Goal: Transaction & Acquisition: Purchase product/service

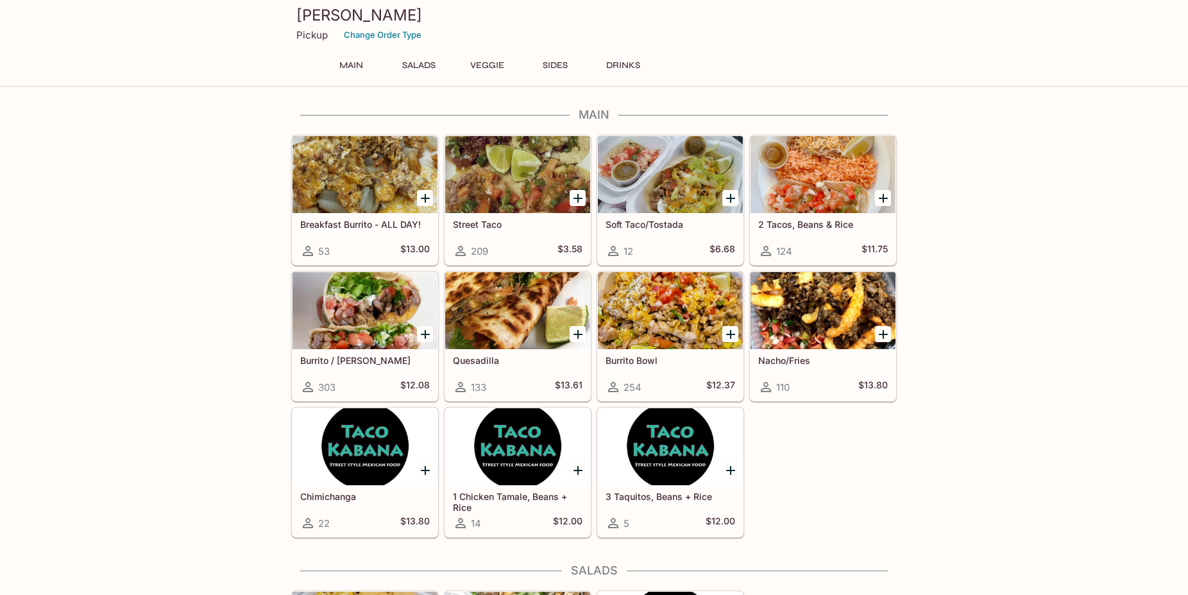
click at [705, 233] on div "Soft Taco/Tostada 12 $6.68" at bounding box center [670, 238] width 145 height 51
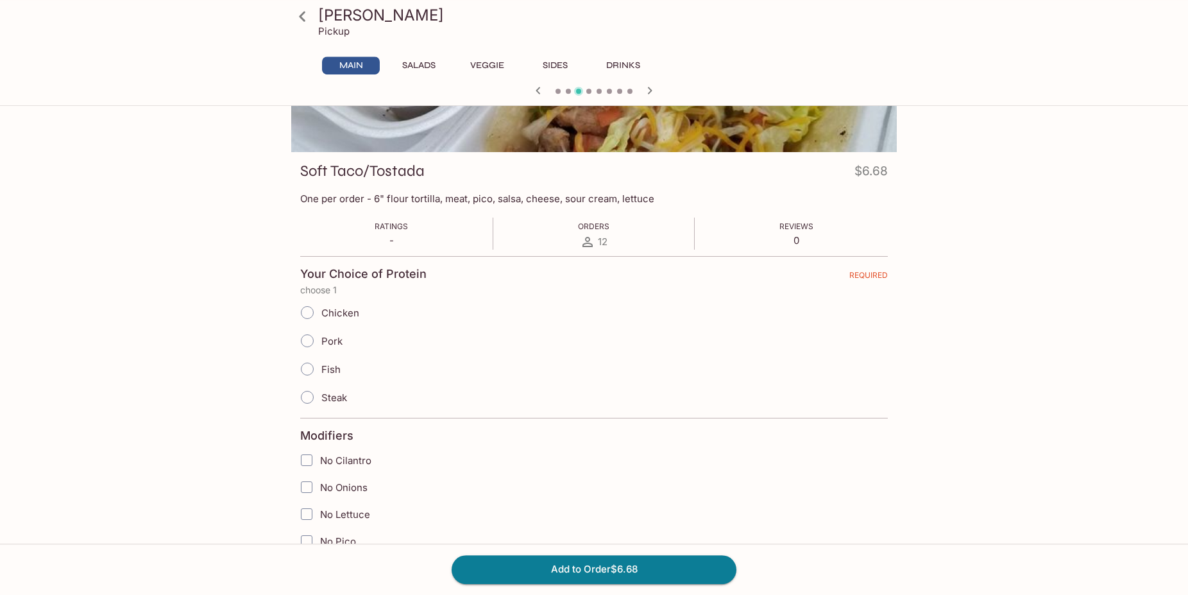
scroll to position [131, 0]
click at [335, 311] on span "Chicken" at bounding box center [340, 311] width 38 height 12
click at [321, 311] on input "Chicken" at bounding box center [307, 310] width 27 height 27
radio input "true"
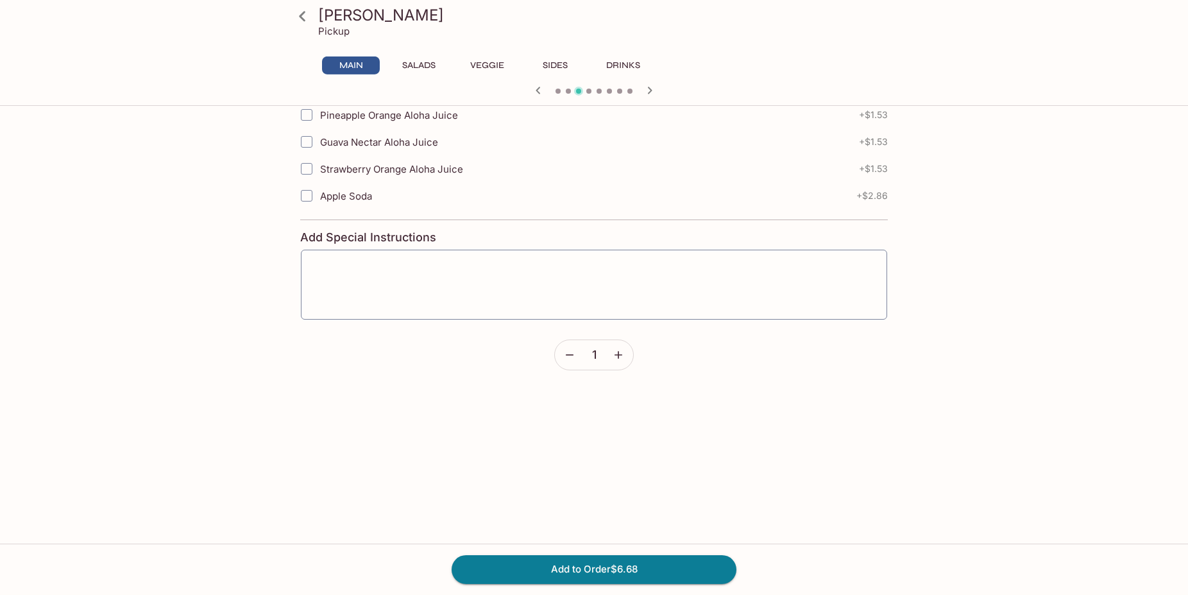
scroll to position [1506, 0]
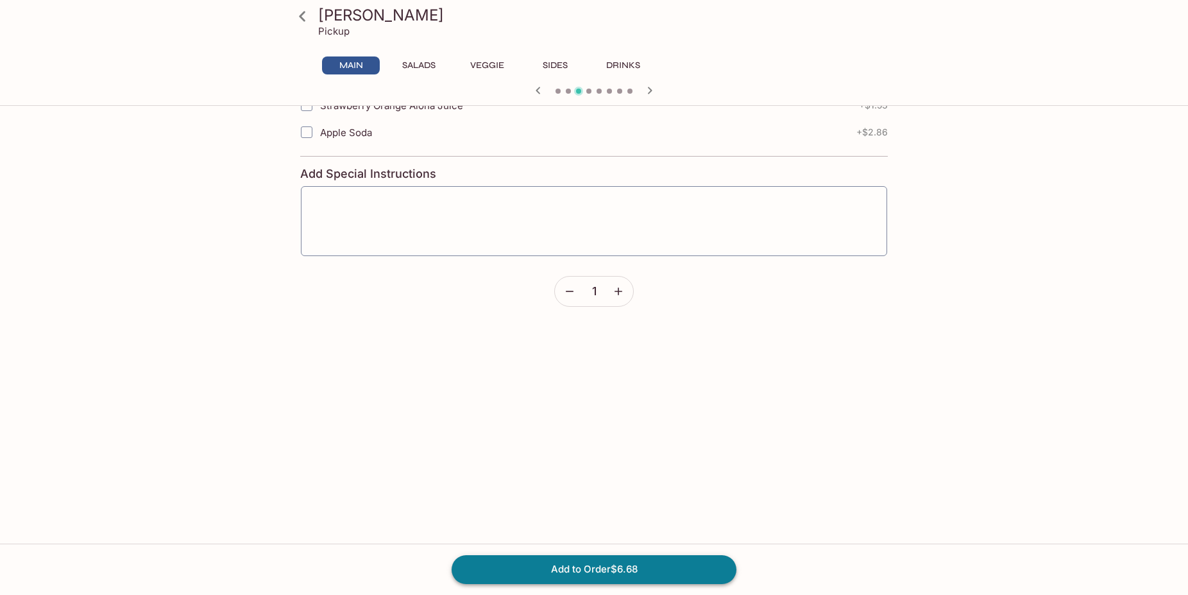
click at [648, 566] on button "Add to Order $6.68" at bounding box center [594, 569] width 285 height 28
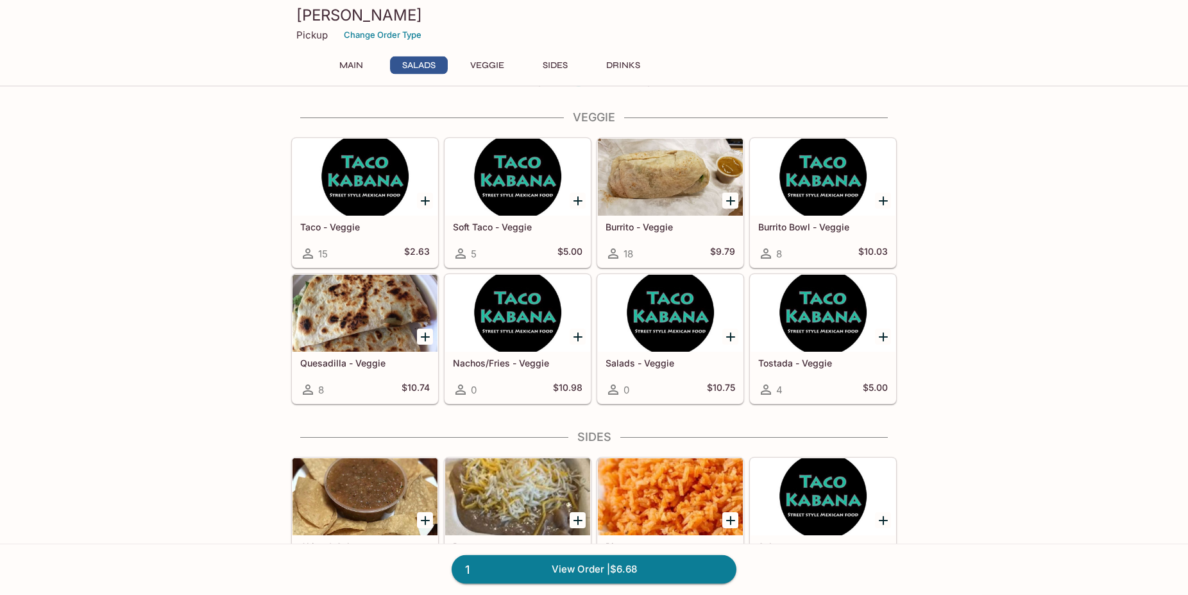
scroll to position [589, 0]
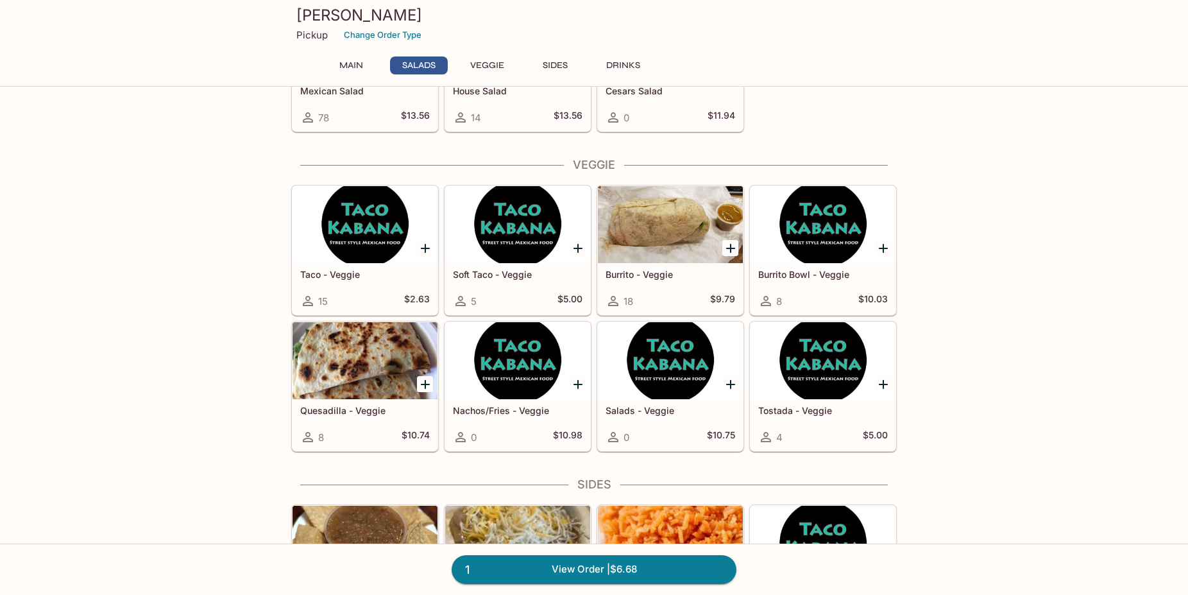
click at [552, 281] on div "Soft Taco - Veggie 5 $5.00" at bounding box center [517, 288] width 145 height 51
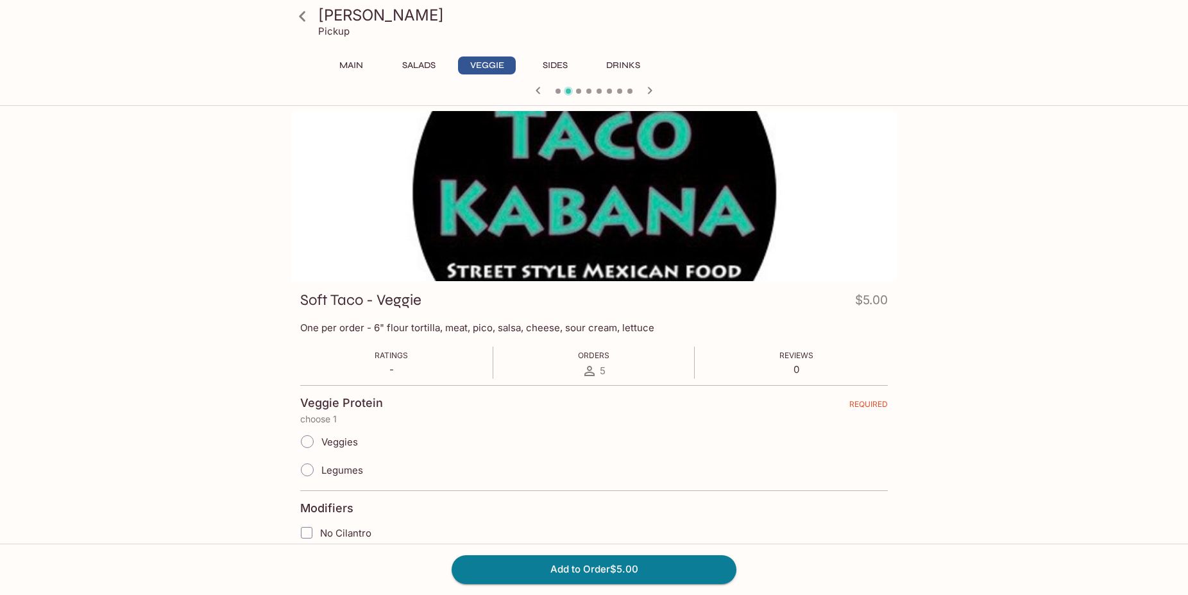
click at [316, 436] on input "Veggies" at bounding box center [307, 441] width 27 height 27
radio input "true"
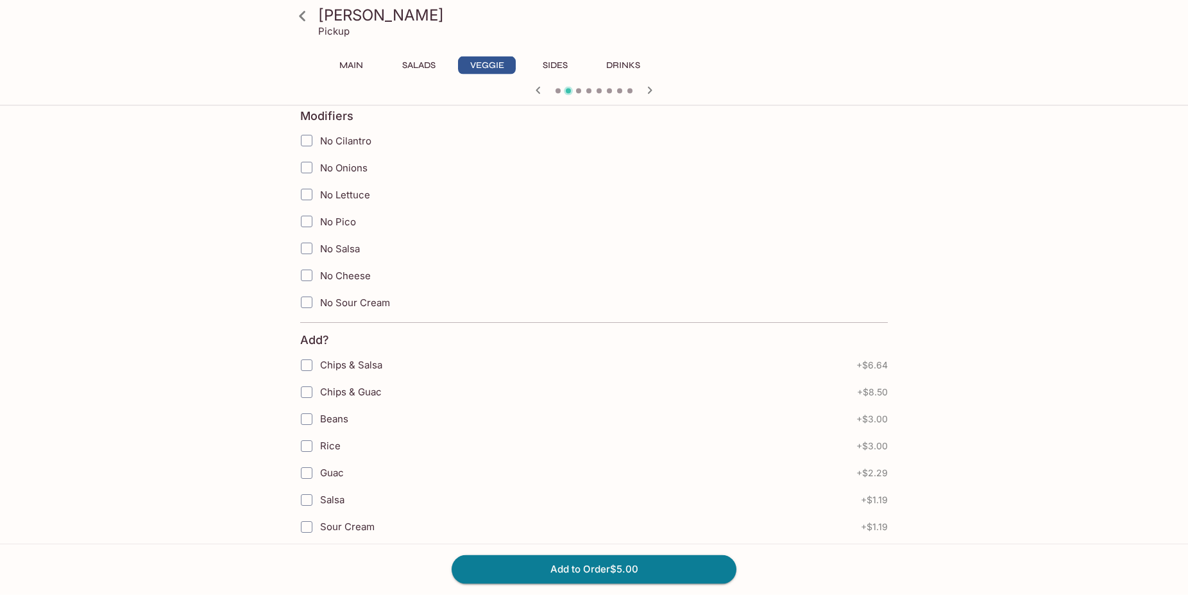
scroll to position [392, 0]
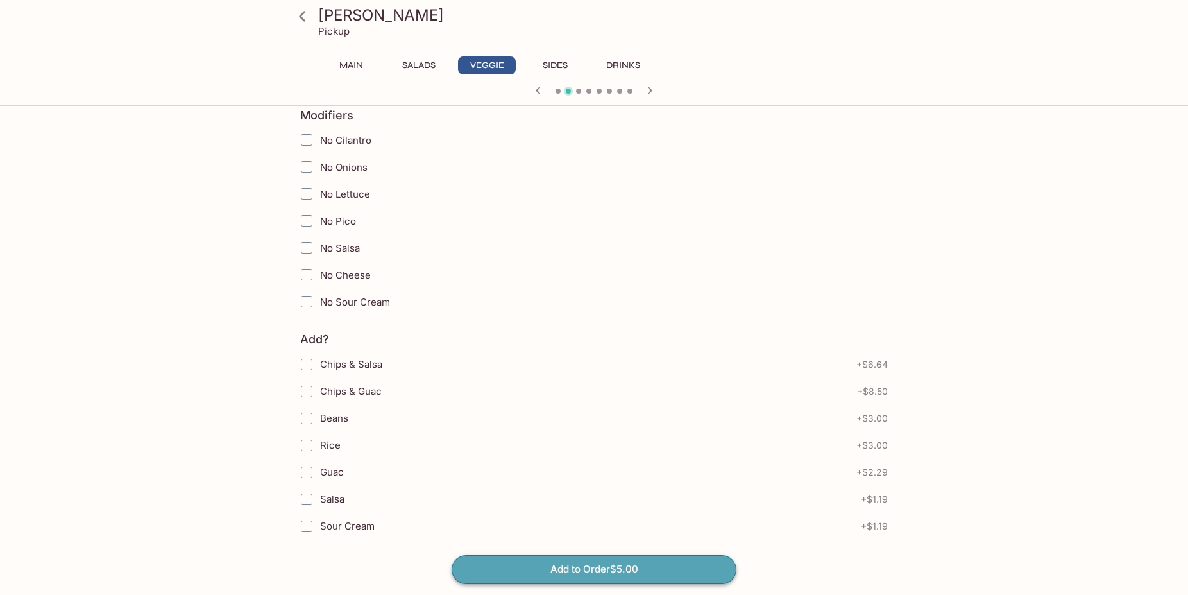
click at [600, 575] on button "Add to Order $5.00" at bounding box center [594, 569] width 285 height 28
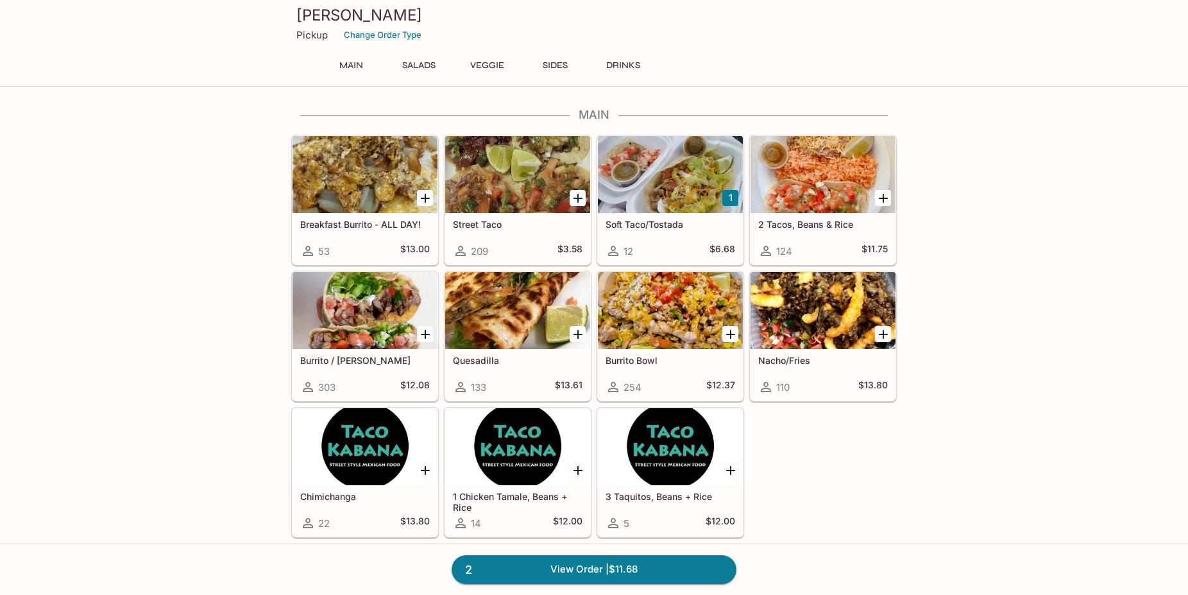
click at [665, 366] on div "Burrito Bowl 254 $12.37" at bounding box center [670, 374] width 145 height 51
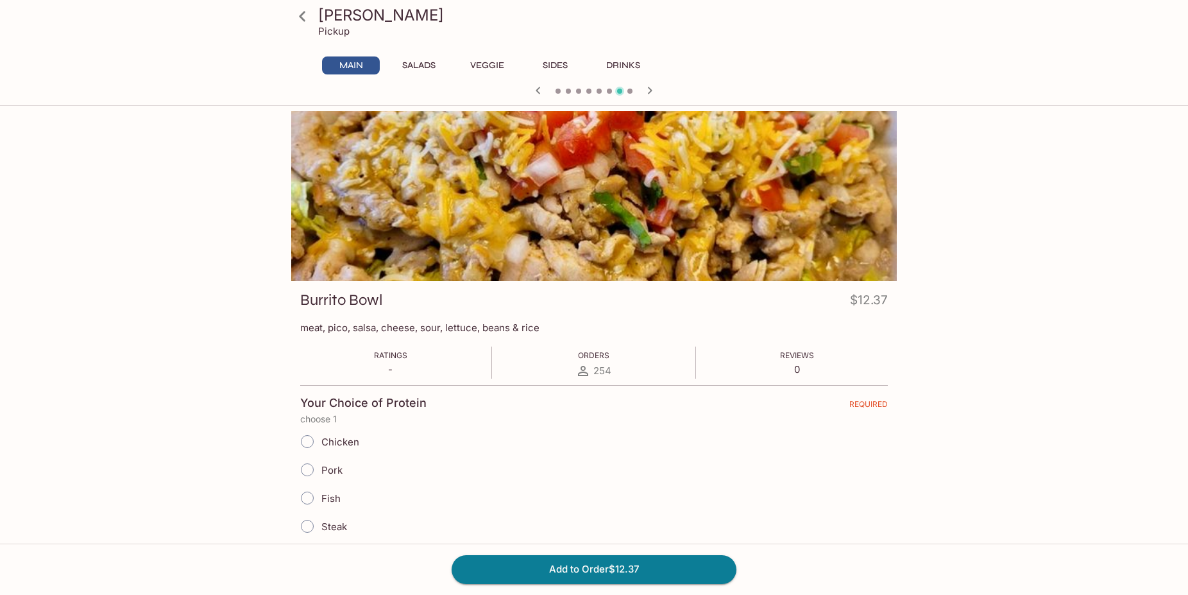
click at [327, 531] on span "Steak" at bounding box center [334, 526] width 26 height 12
click at [321, 531] on input "Steak" at bounding box center [307, 525] width 27 height 27
radio input "true"
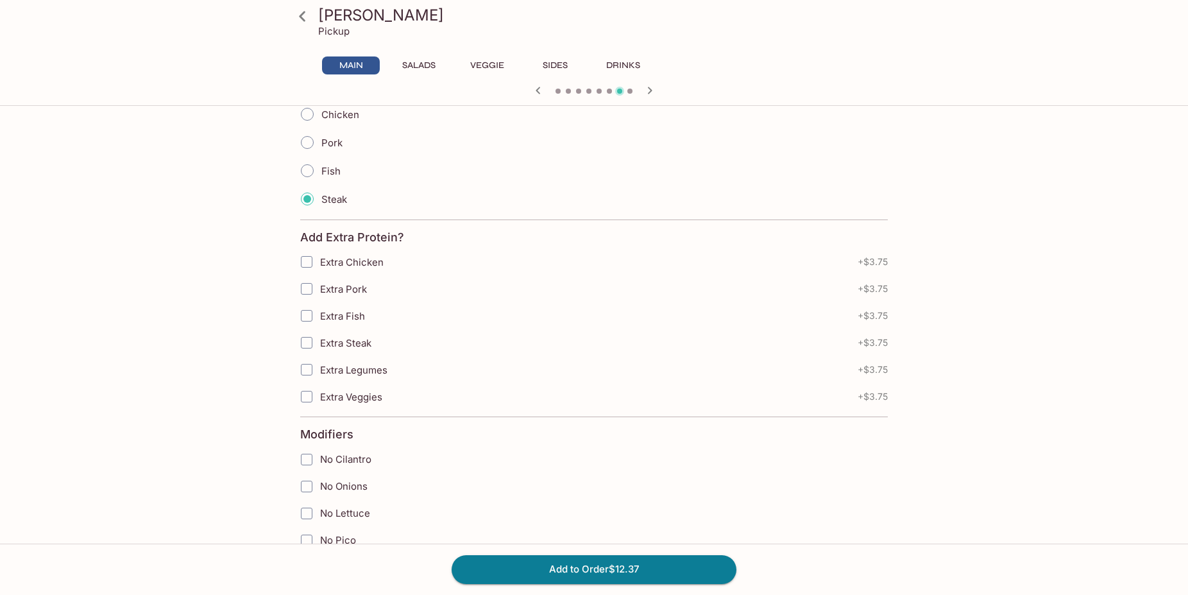
scroll to position [523, 0]
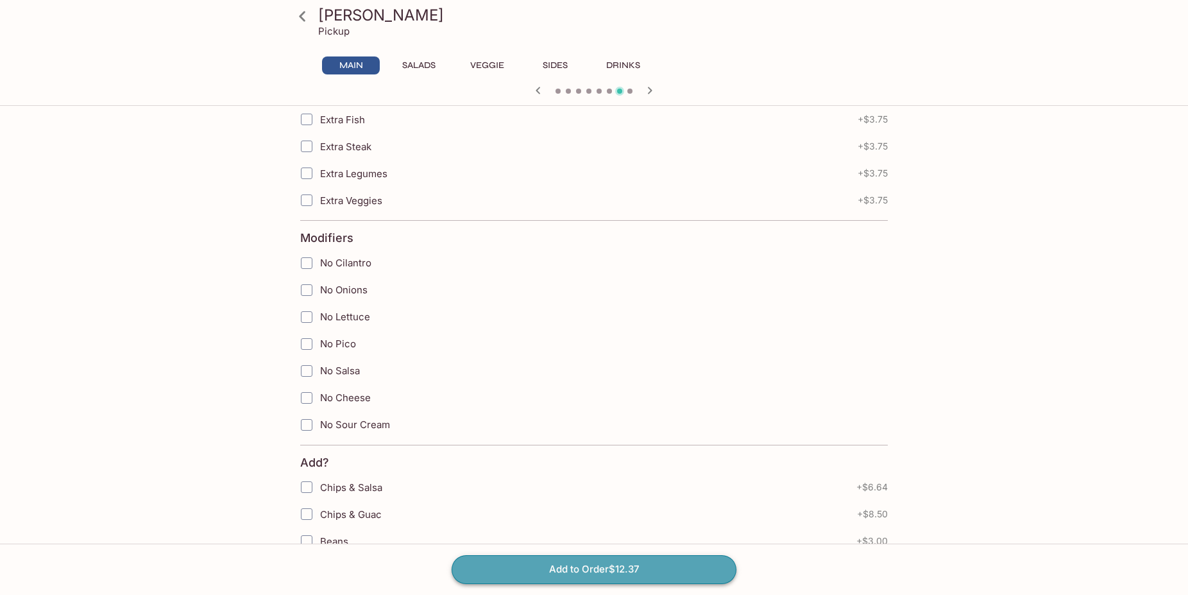
click at [645, 568] on button "Add to Order $12.37" at bounding box center [594, 569] width 285 height 28
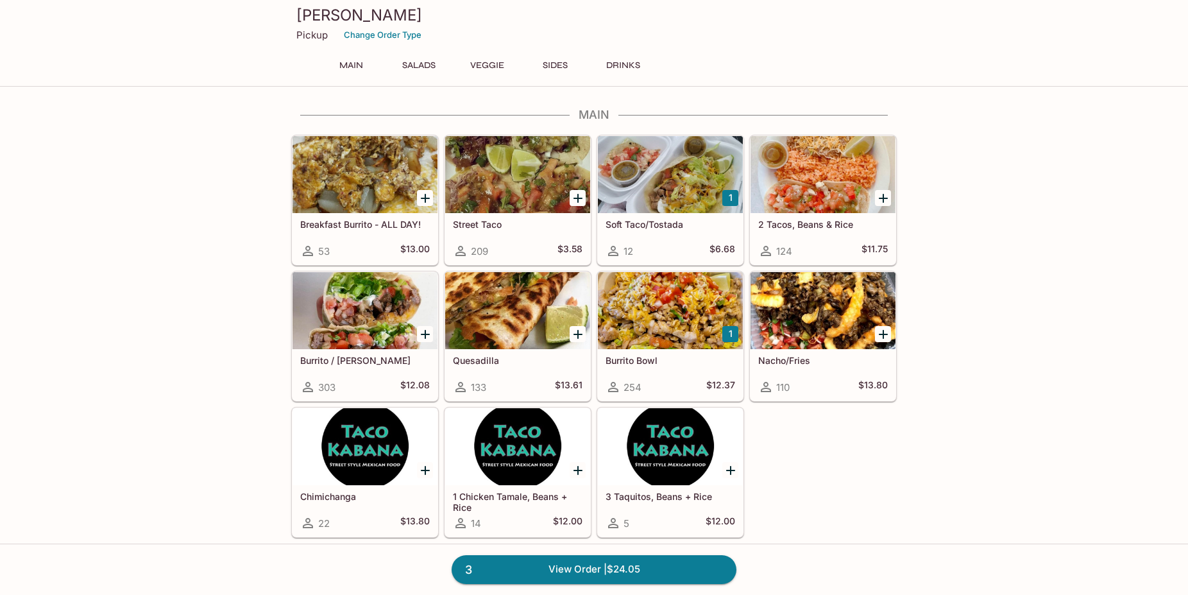
click at [650, 344] on div at bounding box center [670, 310] width 145 height 77
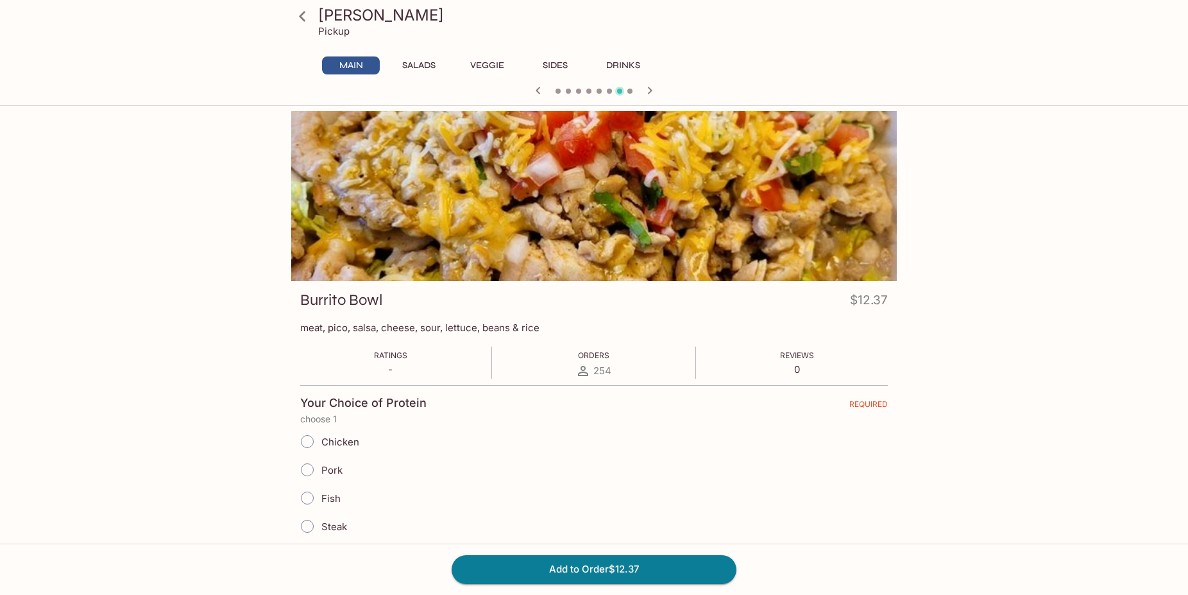
click at [323, 520] on span "Steak" at bounding box center [334, 526] width 26 height 12
click at [321, 520] on input "Steak" at bounding box center [307, 525] width 27 height 27
radio input "true"
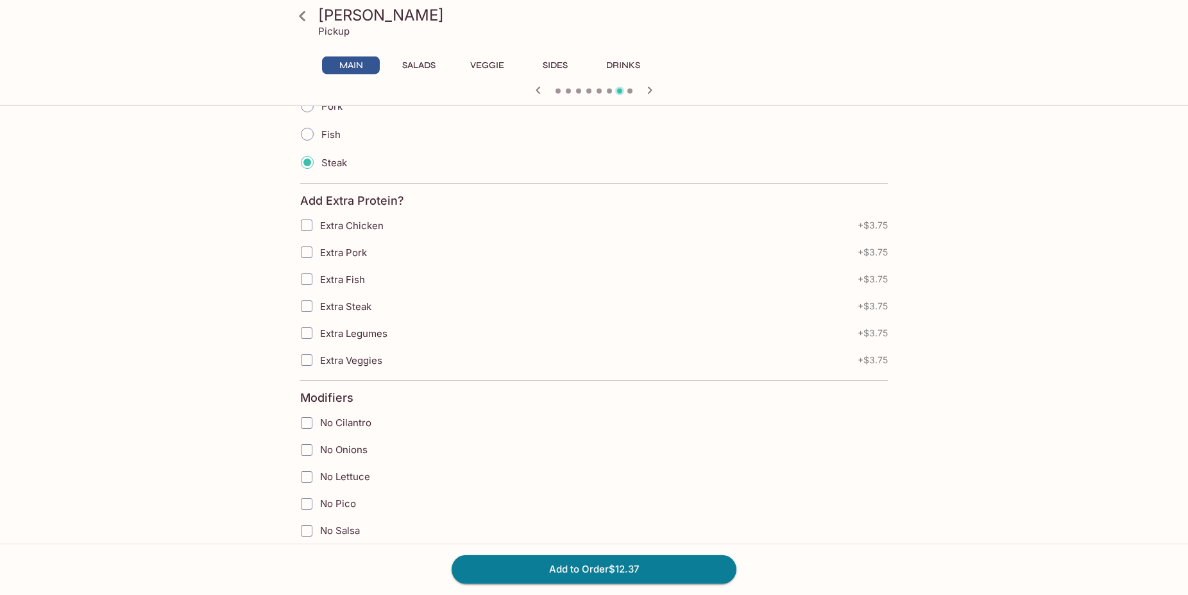
scroll to position [392, 0]
click at [344, 450] on span "No Lettuce" at bounding box center [345, 447] width 50 height 12
click at [319, 450] on input "No Lettuce" at bounding box center [307, 448] width 26 height 26
checkbox input "true"
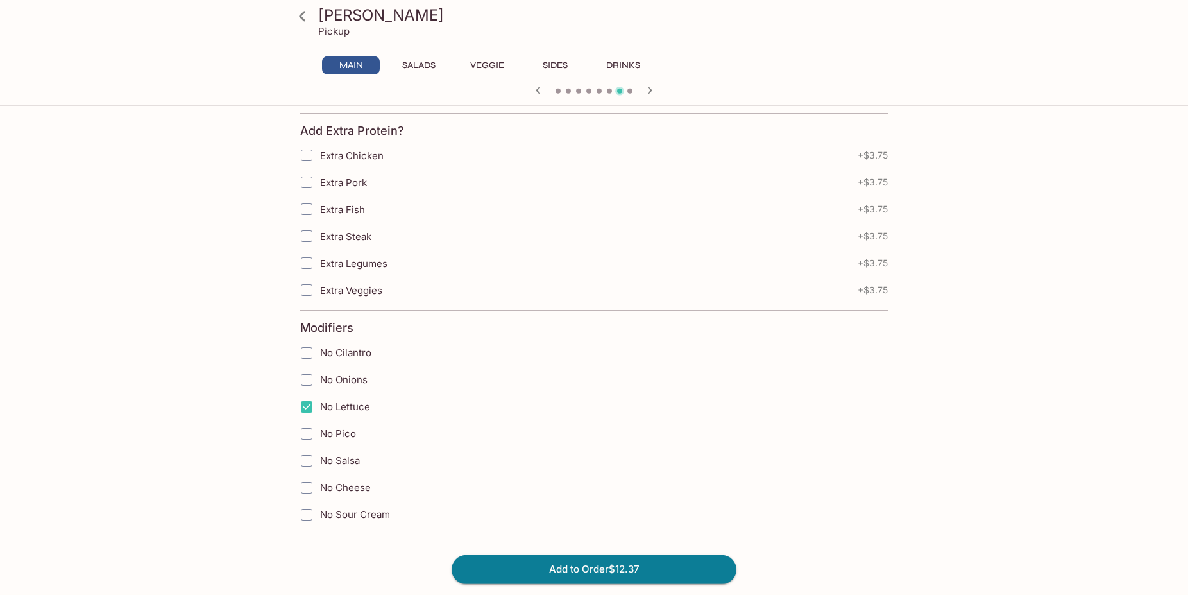
scroll to position [458, 0]
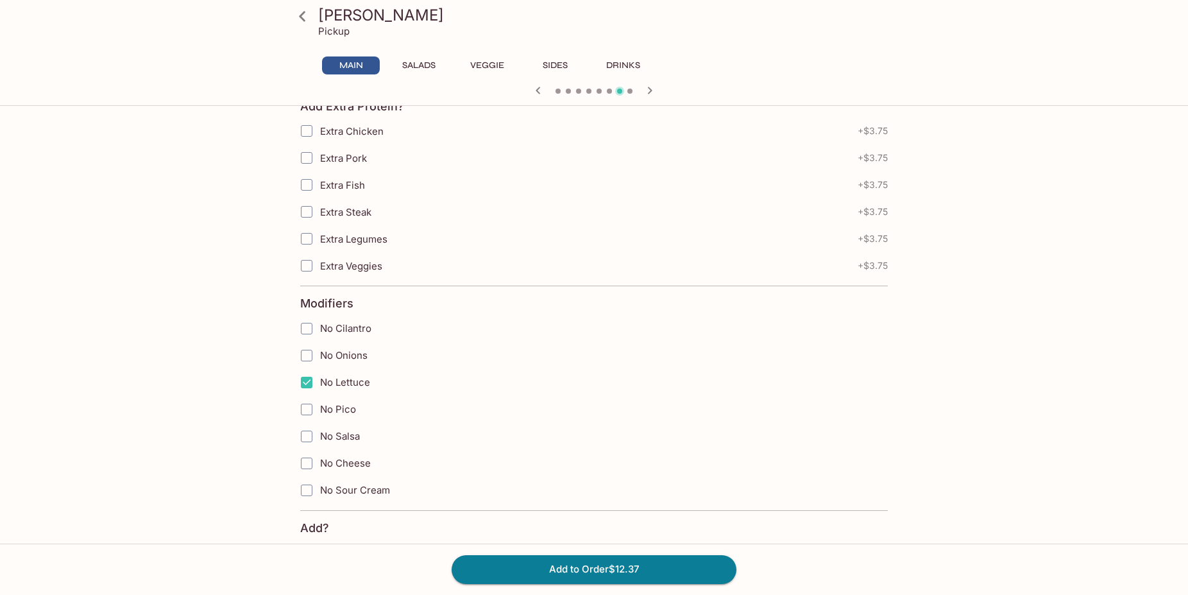
click at [348, 412] on span "No Pico" at bounding box center [338, 409] width 36 height 12
click at [319, 412] on input "No Pico" at bounding box center [307, 409] width 26 height 26
checkbox input "true"
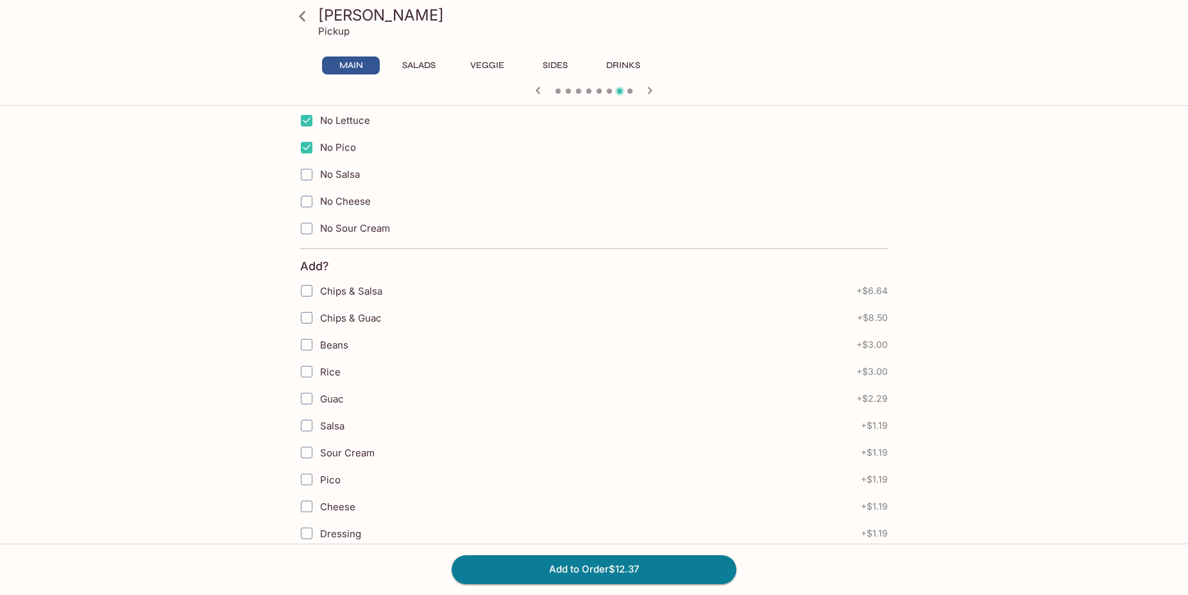
scroll to position [981, 0]
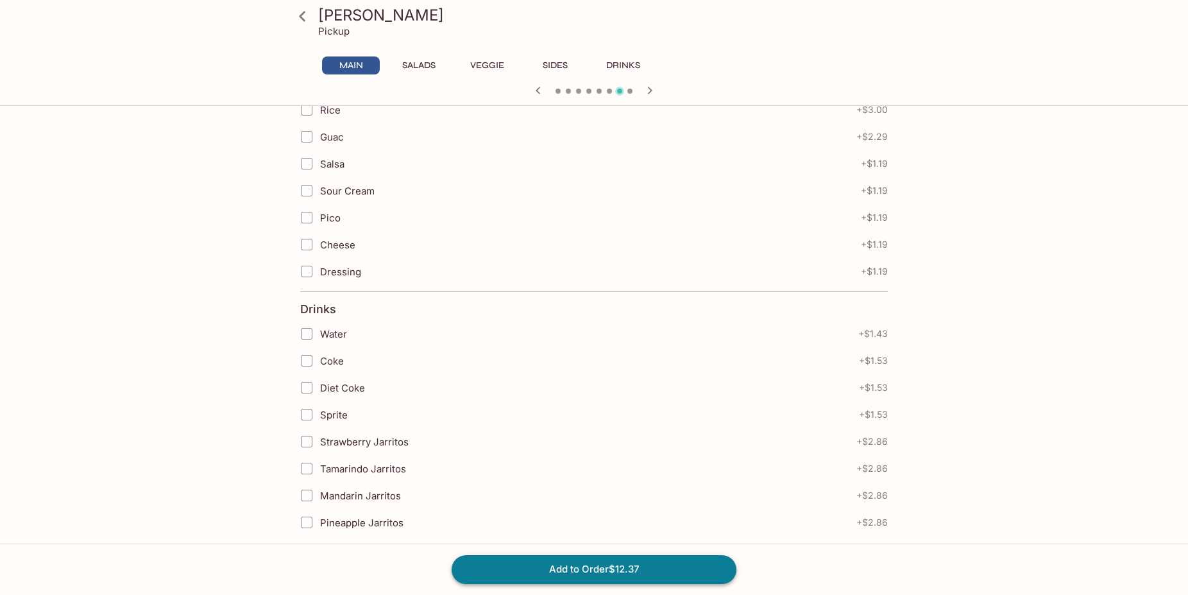
click at [578, 570] on button "Add to Order $12.37" at bounding box center [594, 569] width 285 height 28
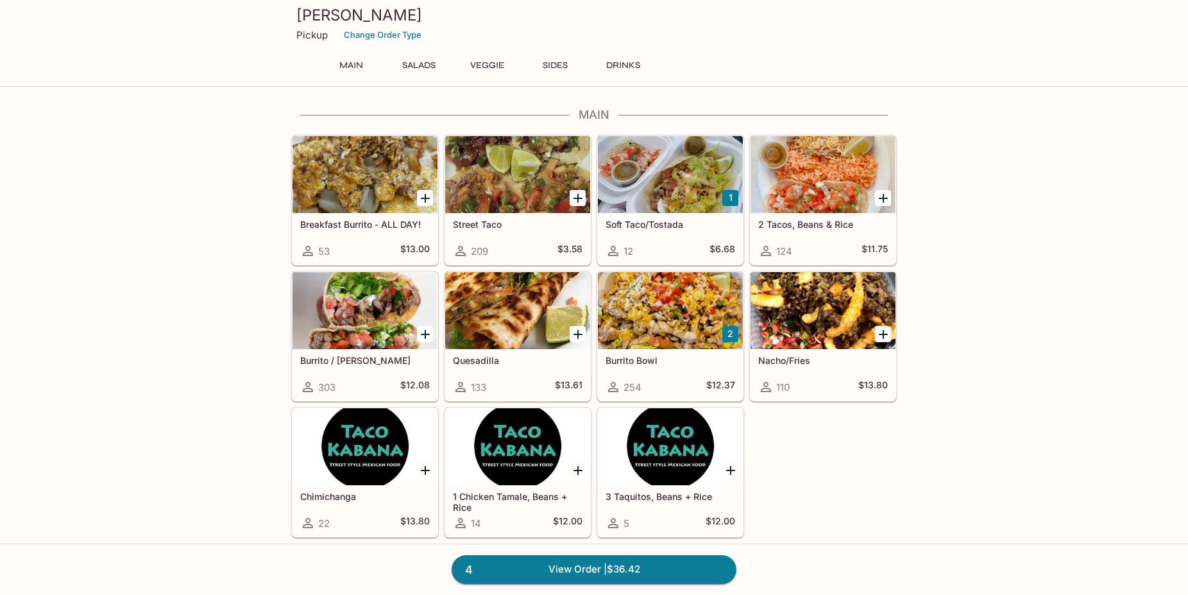
click at [657, 350] on div "Burrito Bowl 254 $12.37" at bounding box center [670, 374] width 145 height 51
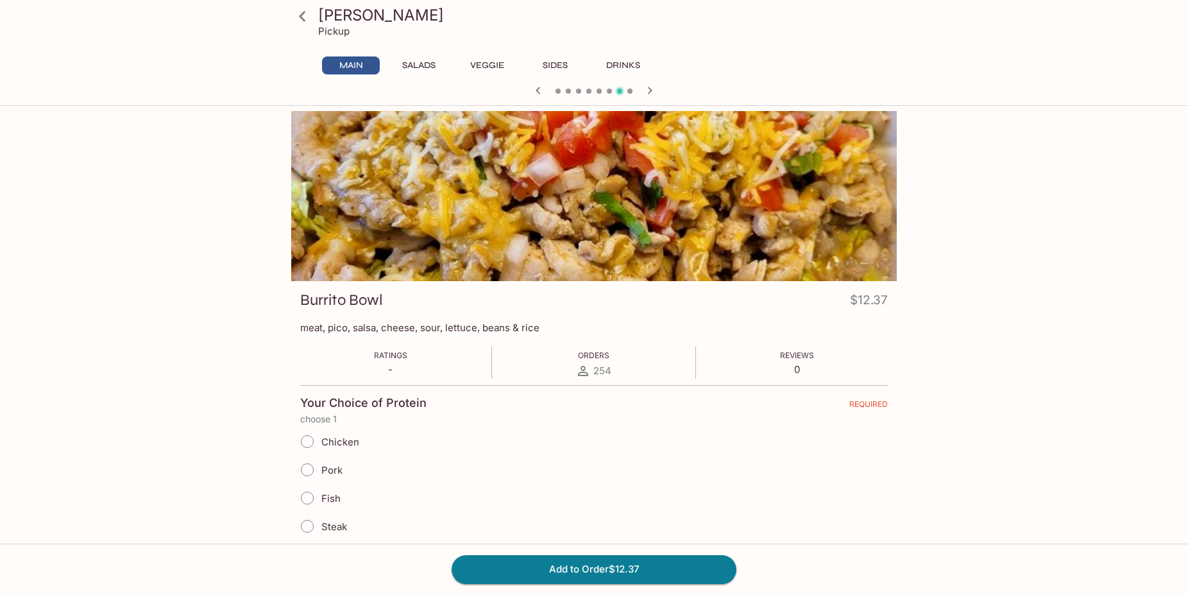
click at [316, 516] on input "Steak" at bounding box center [307, 525] width 27 height 27
radio input "true"
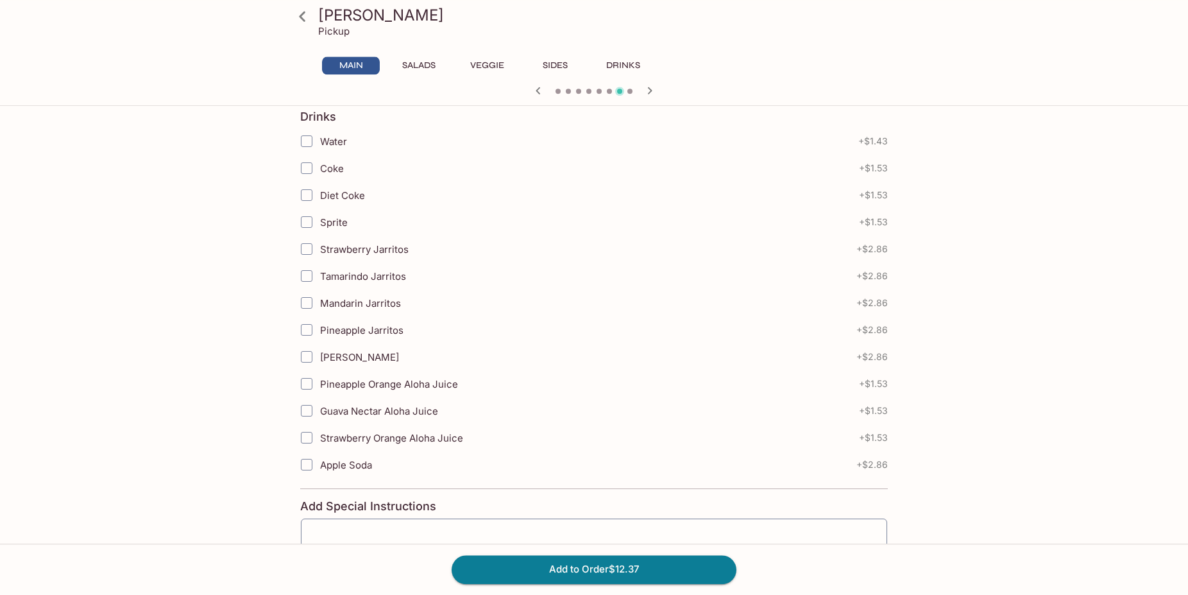
scroll to position [1393, 0]
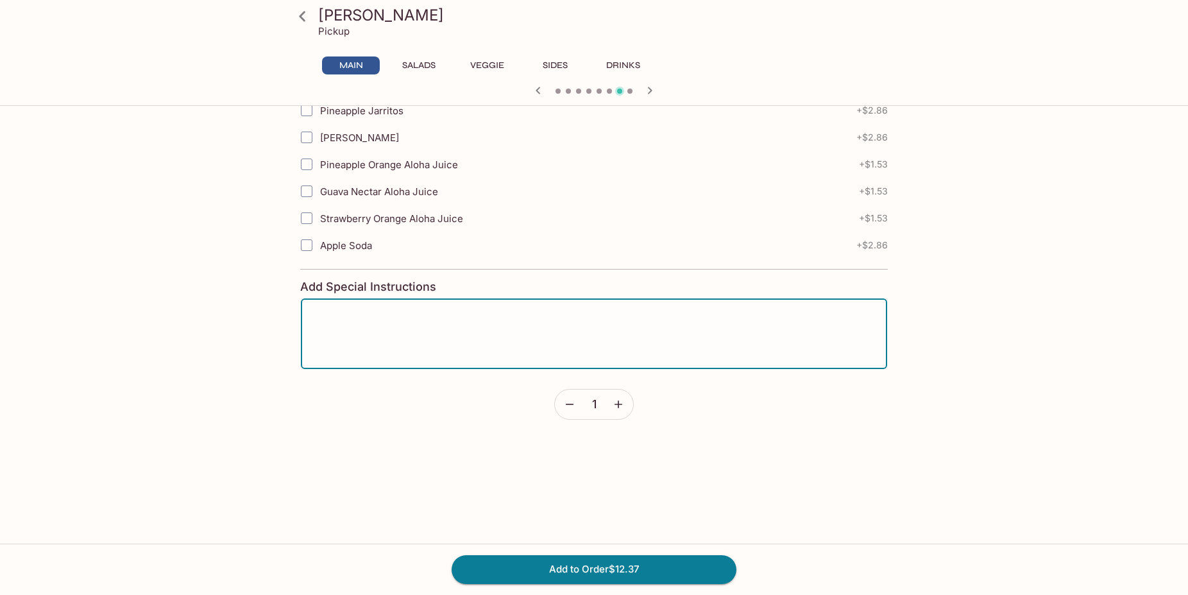
click at [435, 342] on textarea at bounding box center [594, 333] width 568 height 49
type textarea "a"
type textarea "L"
type textarea "ALL RICE/NO BEAN"
click at [539, 587] on div "Add to Order $12.37" at bounding box center [594, 568] width 1188 height 51
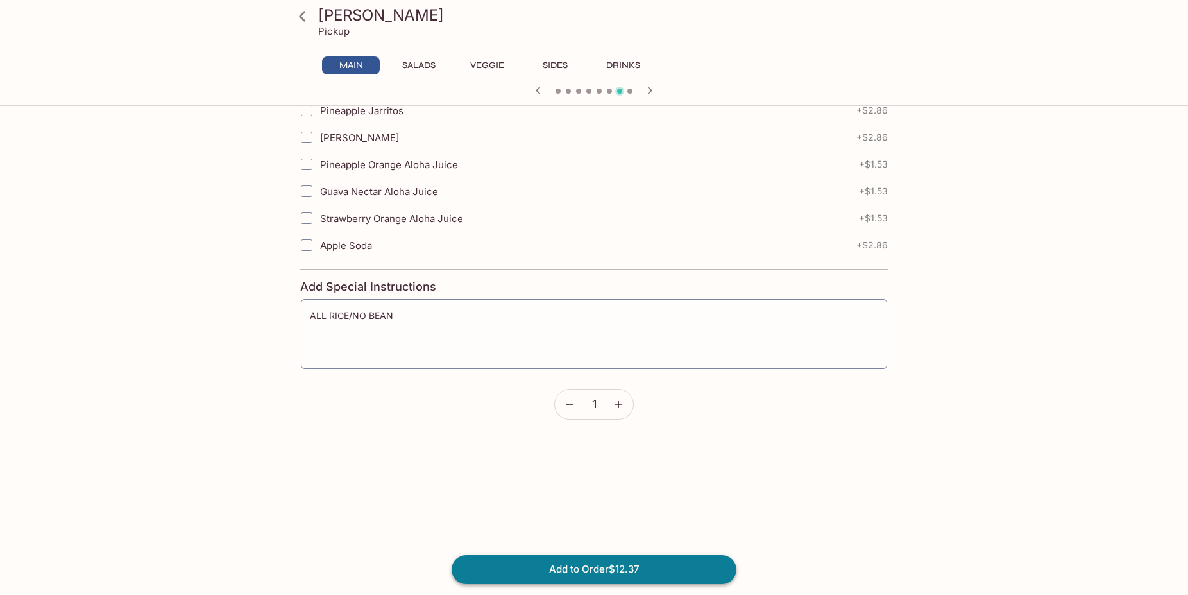
click at [544, 578] on button "Add to Order $12.37" at bounding box center [594, 569] width 285 height 28
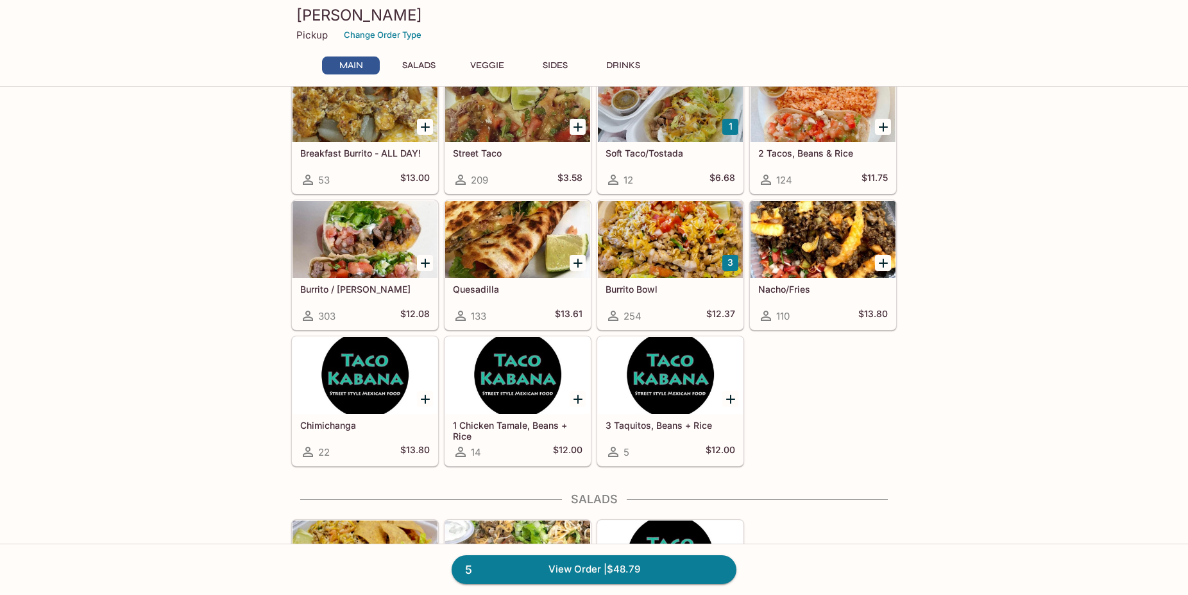
scroll to position [65, 0]
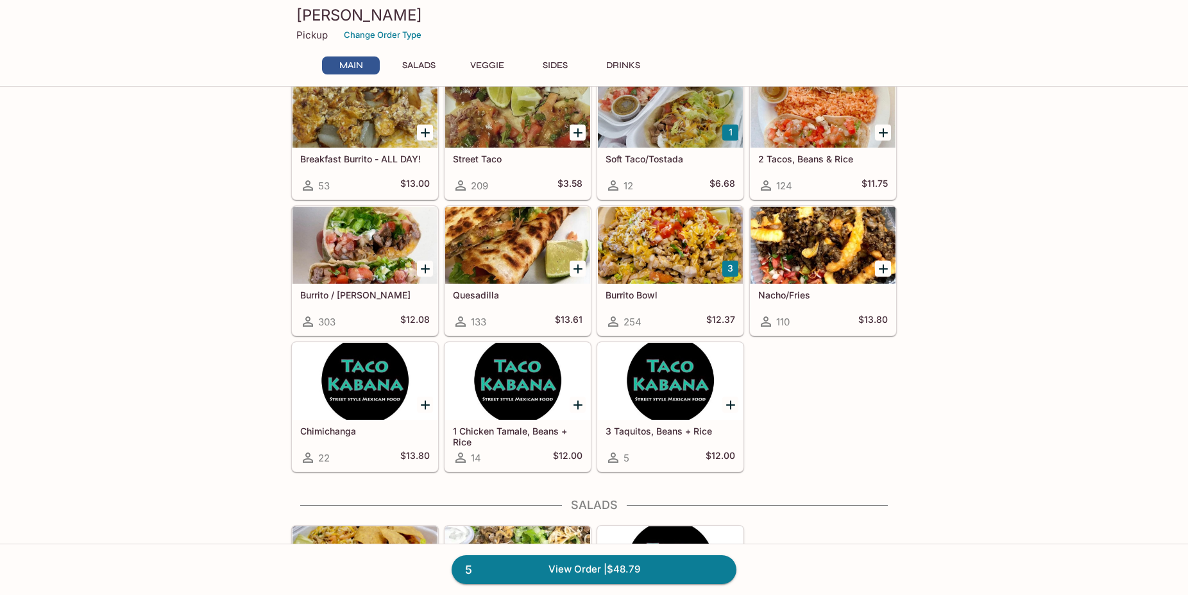
click at [336, 255] on div at bounding box center [364, 245] width 145 height 77
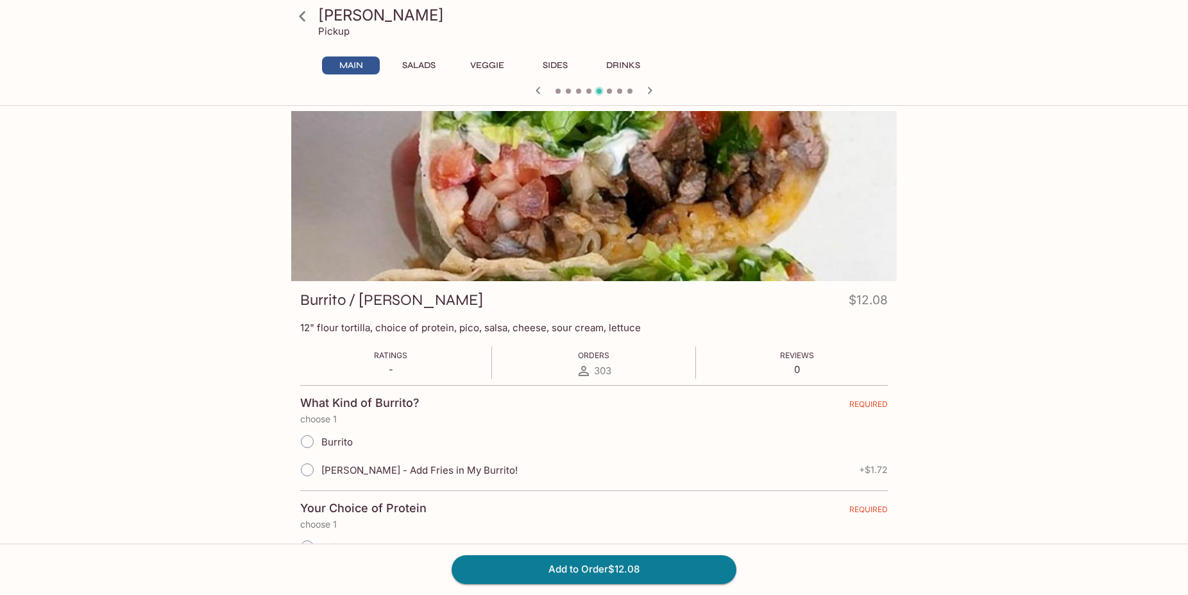
click at [326, 442] on span "Burrito" at bounding box center [336, 441] width 31 height 12
click at [321, 442] on input "Burrito" at bounding box center [307, 441] width 27 height 27
radio input "true"
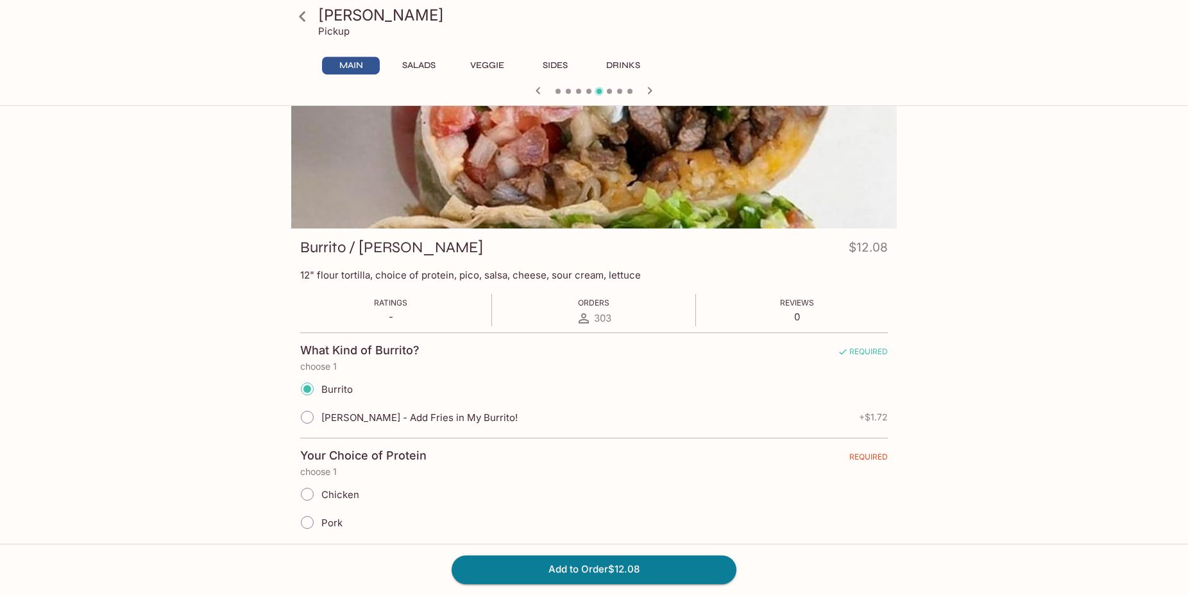
scroll to position [131, 0]
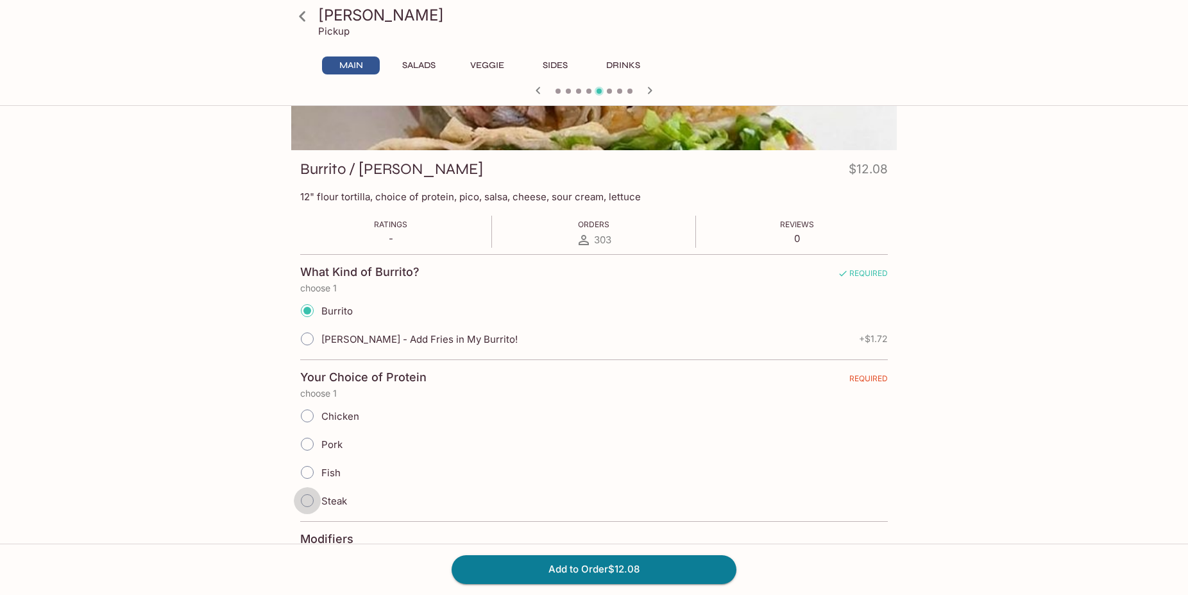
click at [319, 497] on input "Steak" at bounding box center [307, 500] width 27 height 27
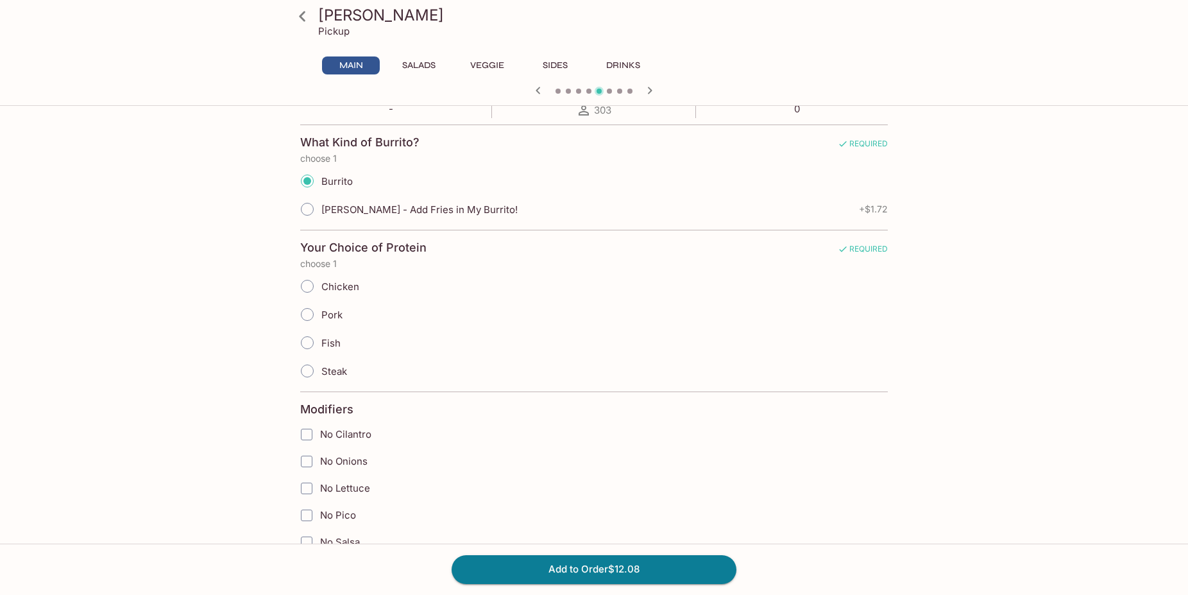
scroll to position [262, 0]
click at [344, 376] on label "Steak" at bounding box center [320, 369] width 54 height 28
click at [321, 376] on input "Steak" at bounding box center [307, 369] width 27 height 27
radio input "true"
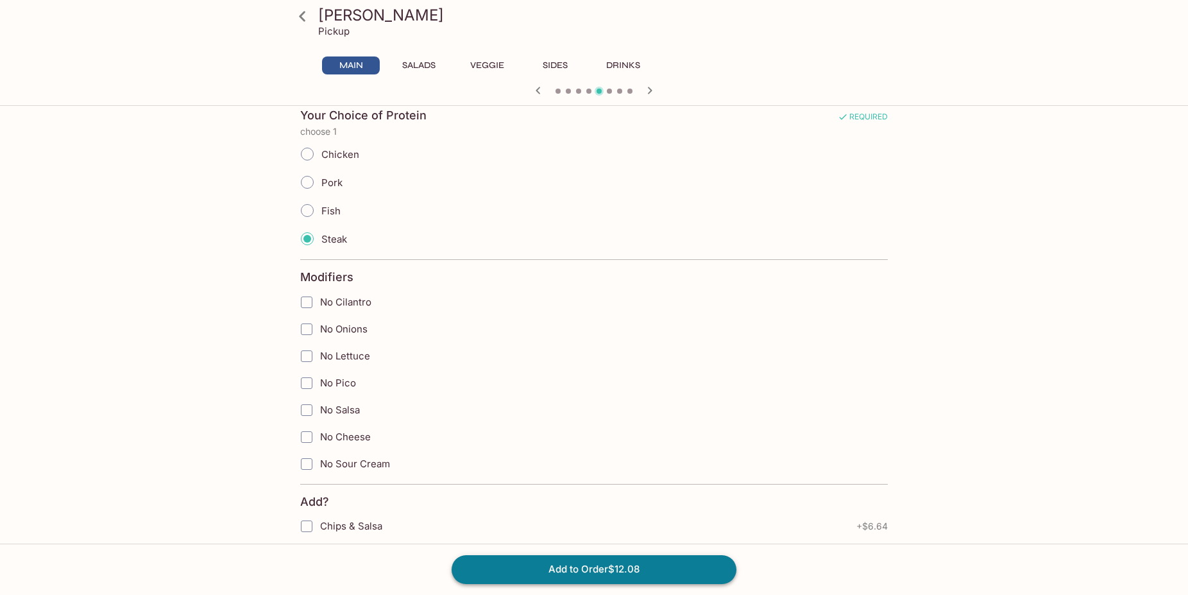
click at [578, 561] on button "Add to Order $12.08" at bounding box center [594, 569] width 285 height 28
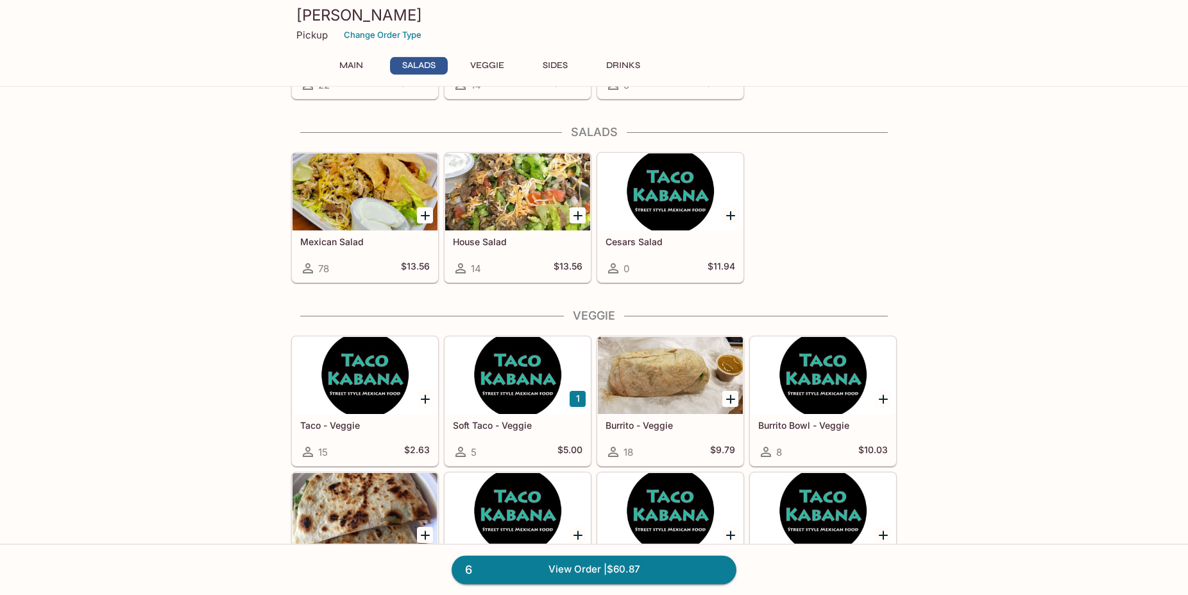
scroll to position [392, 0]
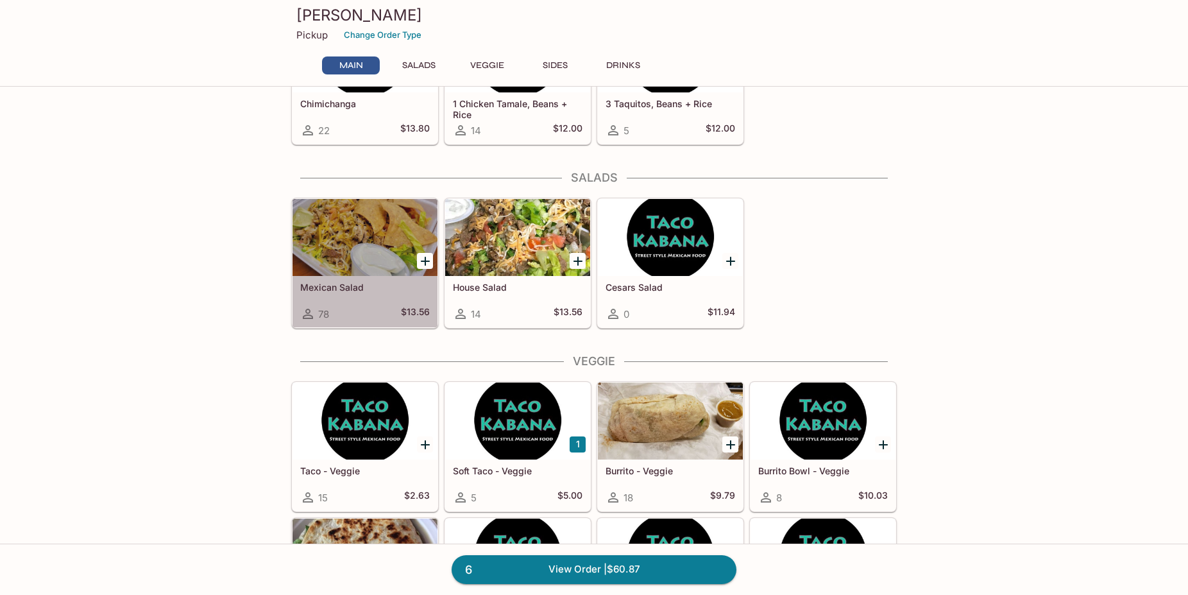
click at [362, 308] on div "78 $13.56" at bounding box center [365, 313] width 130 height 15
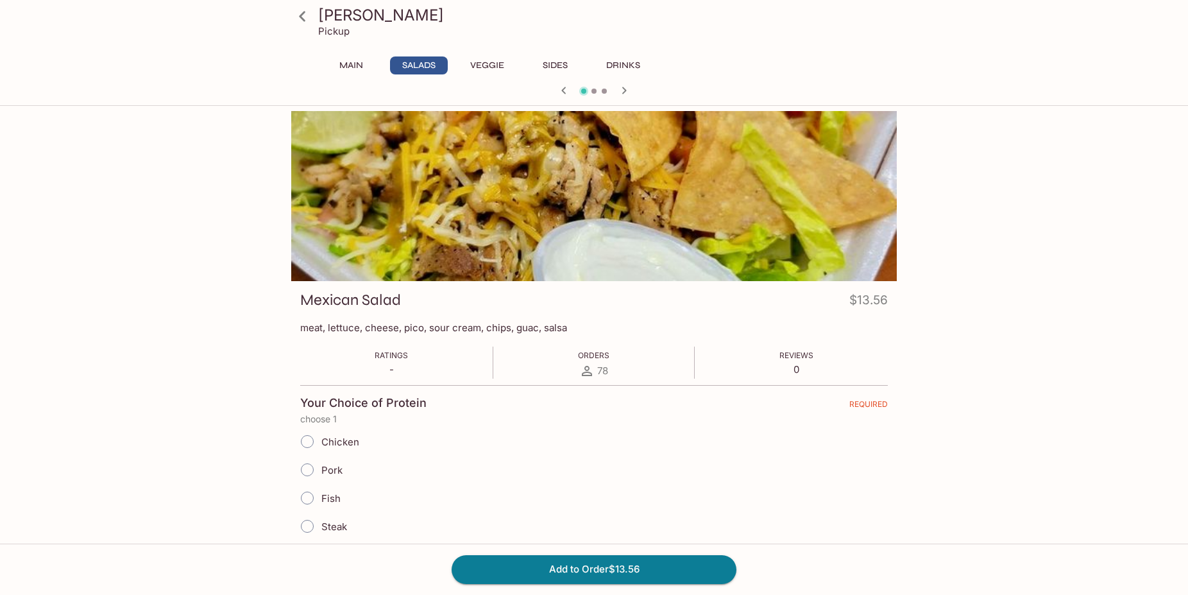
click at [326, 523] on span "Steak" at bounding box center [334, 526] width 26 height 12
click at [321, 523] on input "Steak" at bounding box center [307, 525] width 27 height 27
radio input "true"
click at [608, 562] on button "Add to Order $13.56" at bounding box center [594, 569] width 285 height 28
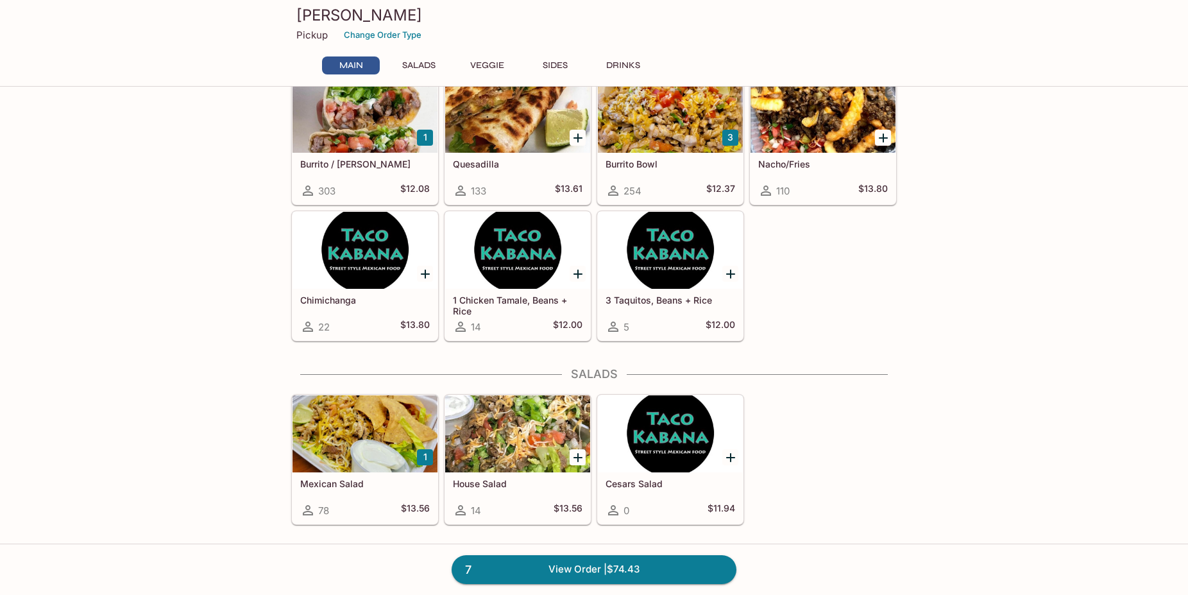
scroll to position [131, 0]
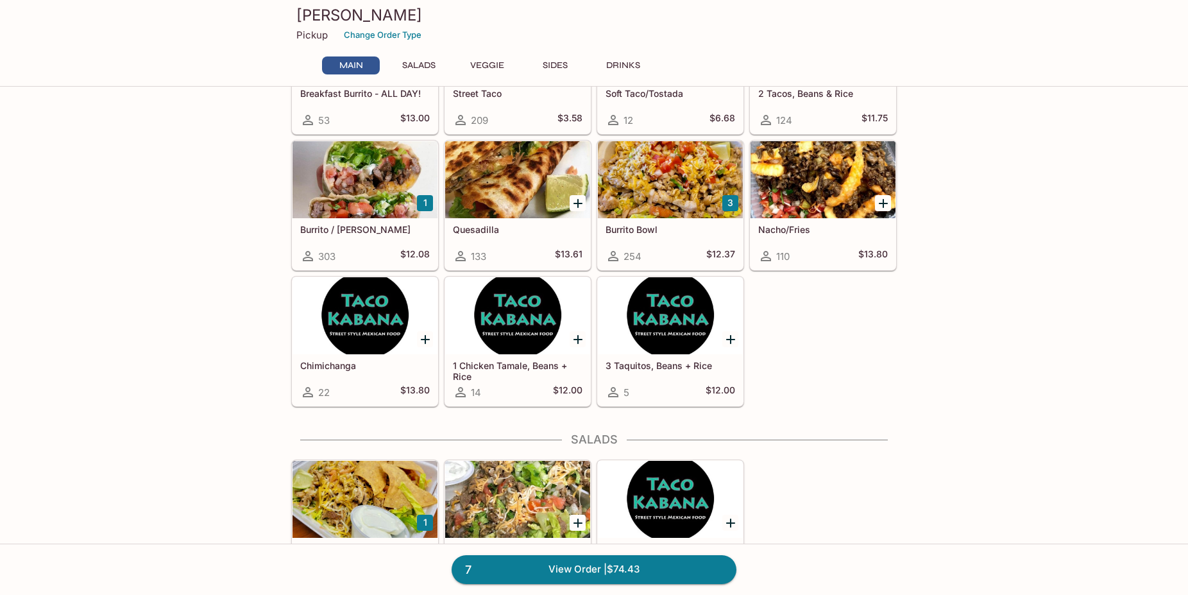
click at [517, 512] on div at bounding box center [517, 498] width 145 height 77
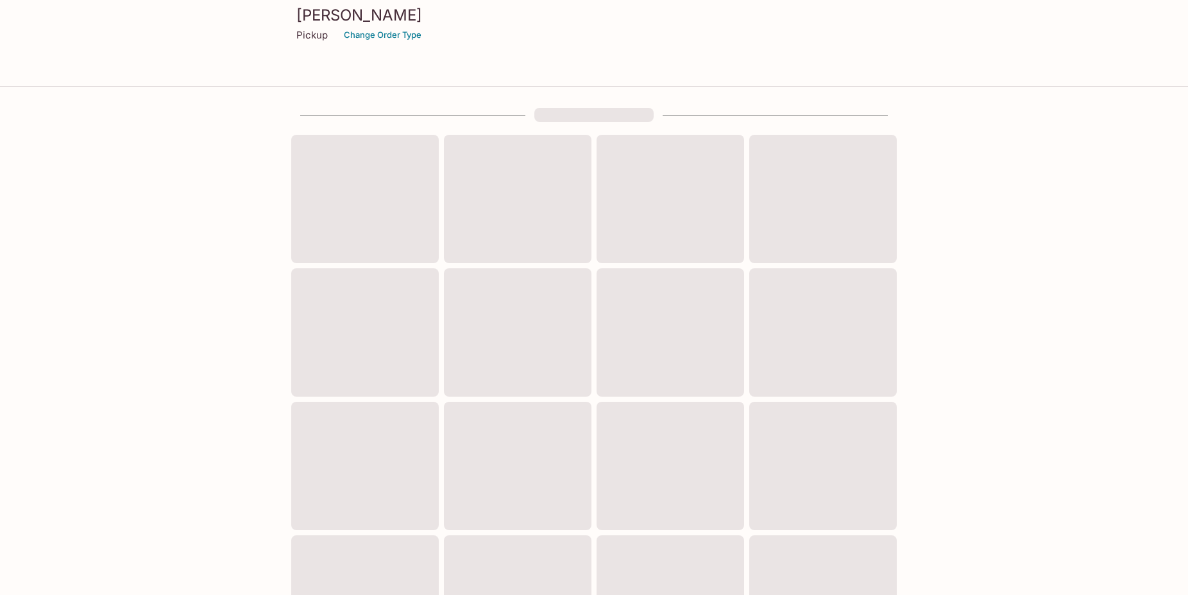
scroll to position [131, 0]
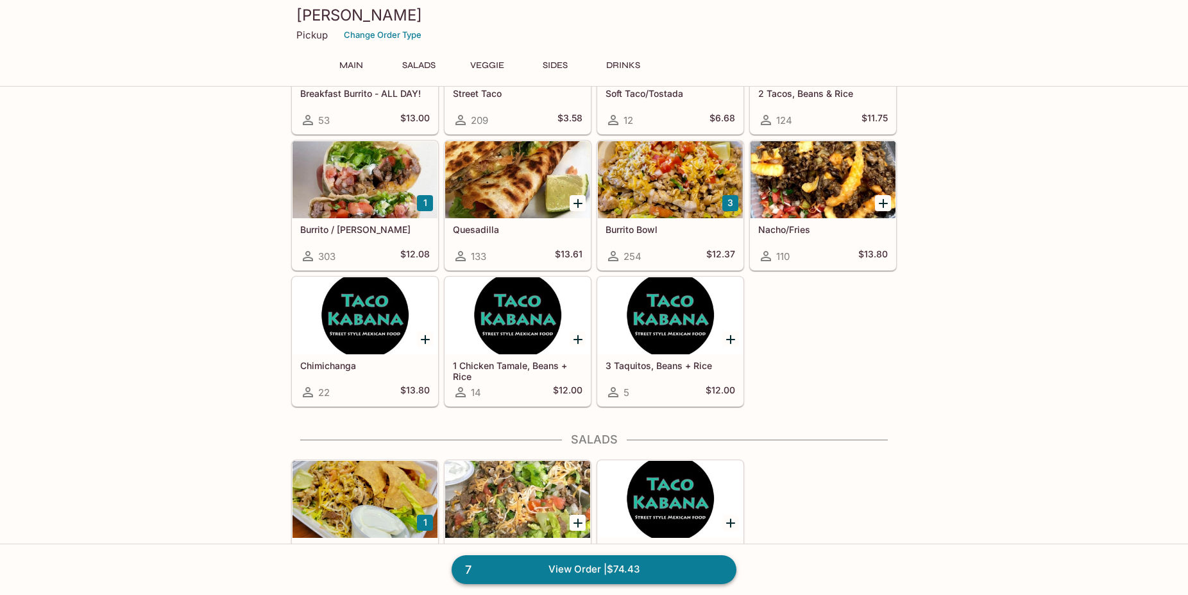
click at [555, 561] on link "7 View Order | $74.43" at bounding box center [594, 569] width 285 height 28
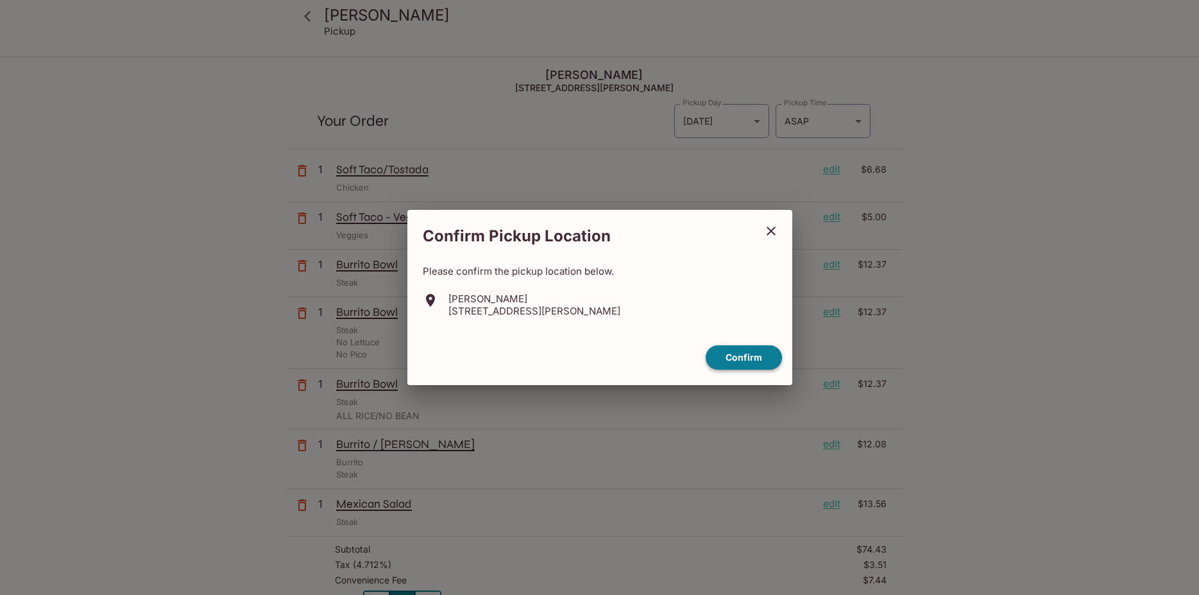
click at [750, 361] on button "Confirm" at bounding box center [743, 357] width 76 height 25
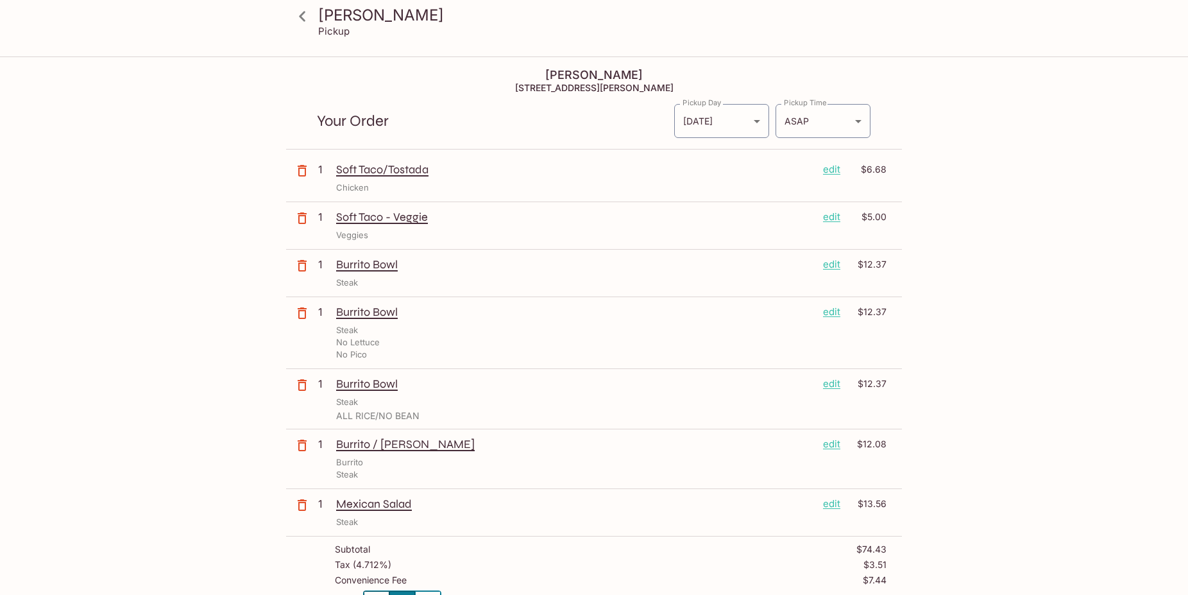
scroll to position [65, 0]
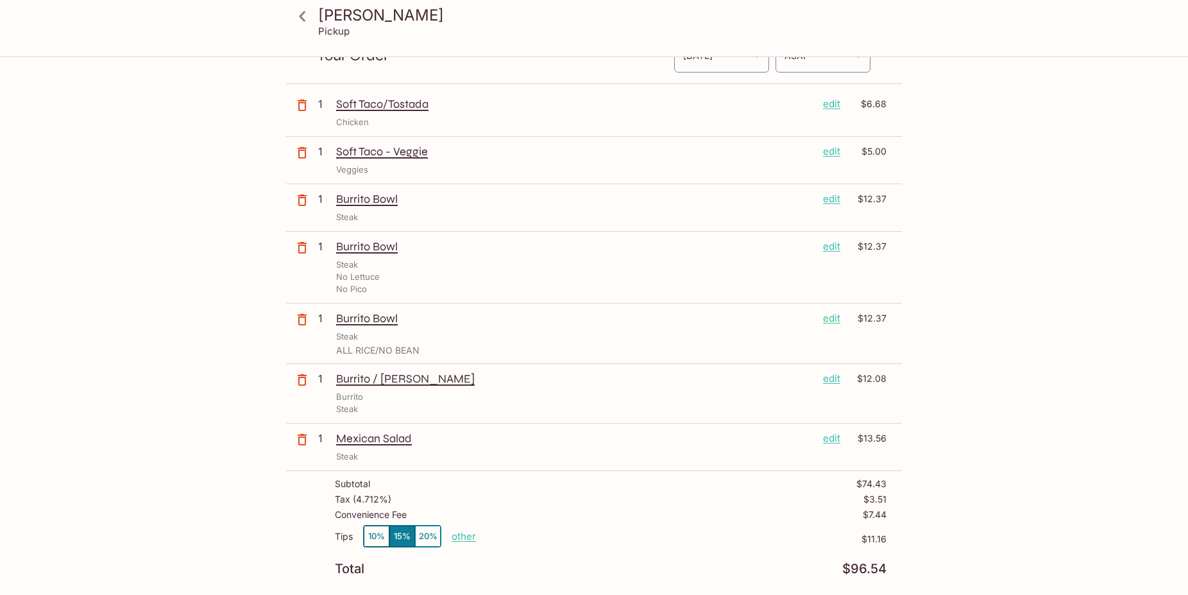
click at [466, 536] on p "other" at bounding box center [464, 536] width 24 height 12
drag, startPoint x: 540, startPoint y: 531, endPoint x: 610, endPoint y: 532, distance: 69.9
click at [559, 534] on input "11.16" at bounding box center [538, 536] width 41 height 14
type input "0.00"
click at [705, 511] on div "Convenience Fee $7.44" at bounding box center [611, 516] width 552 height 15
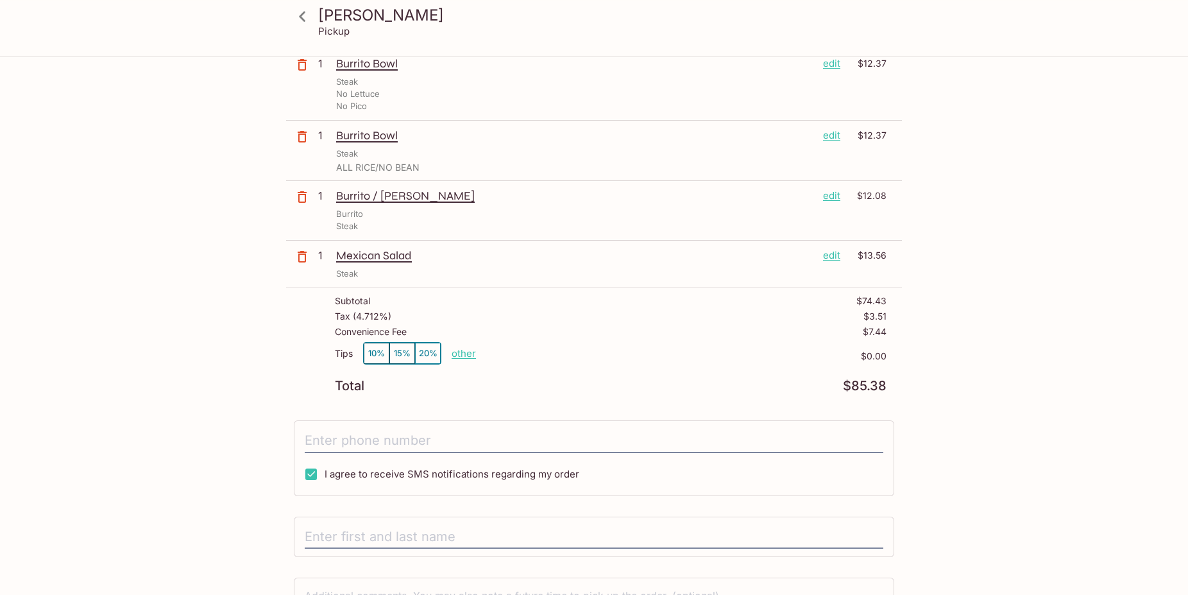
scroll to position [327, 0]
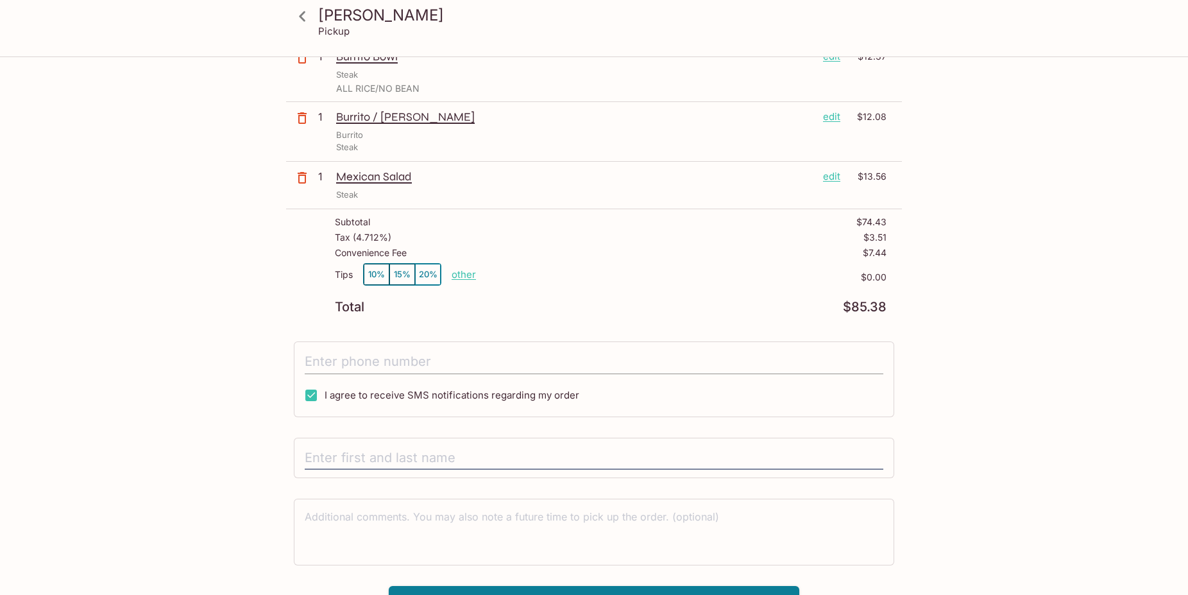
click at [534, 356] on input "tel" at bounding box center [594, 362] width 578 height 24
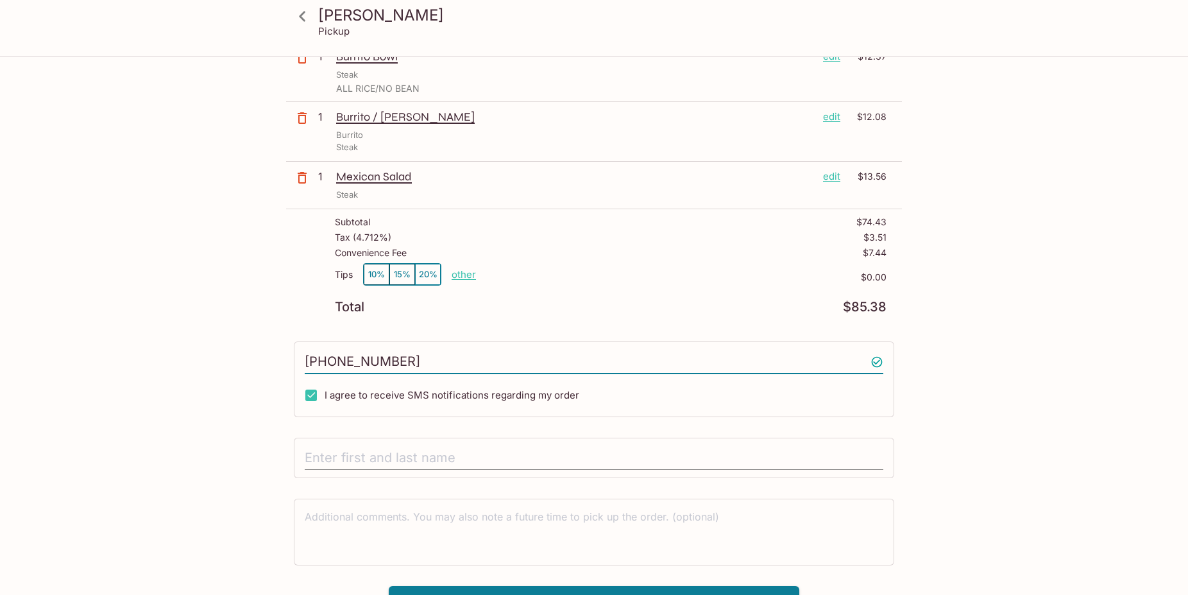
type input "[PHONE_NUMBER]"
click at [459, 455] on input "text" at bounding box center [594, 458] width 578 height 24
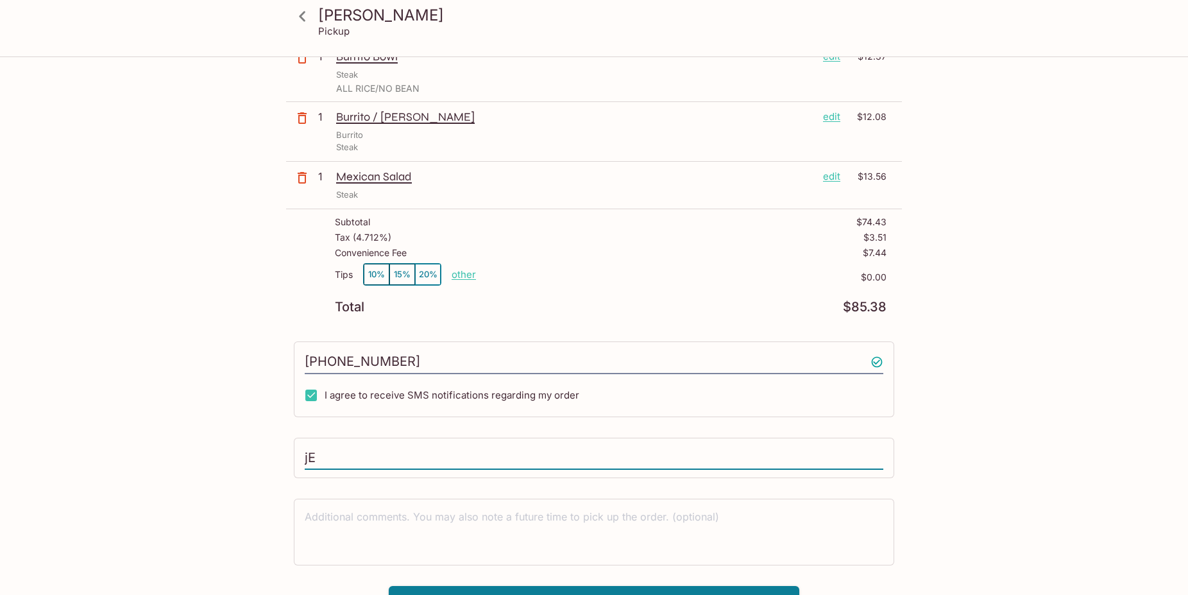
type input "j"
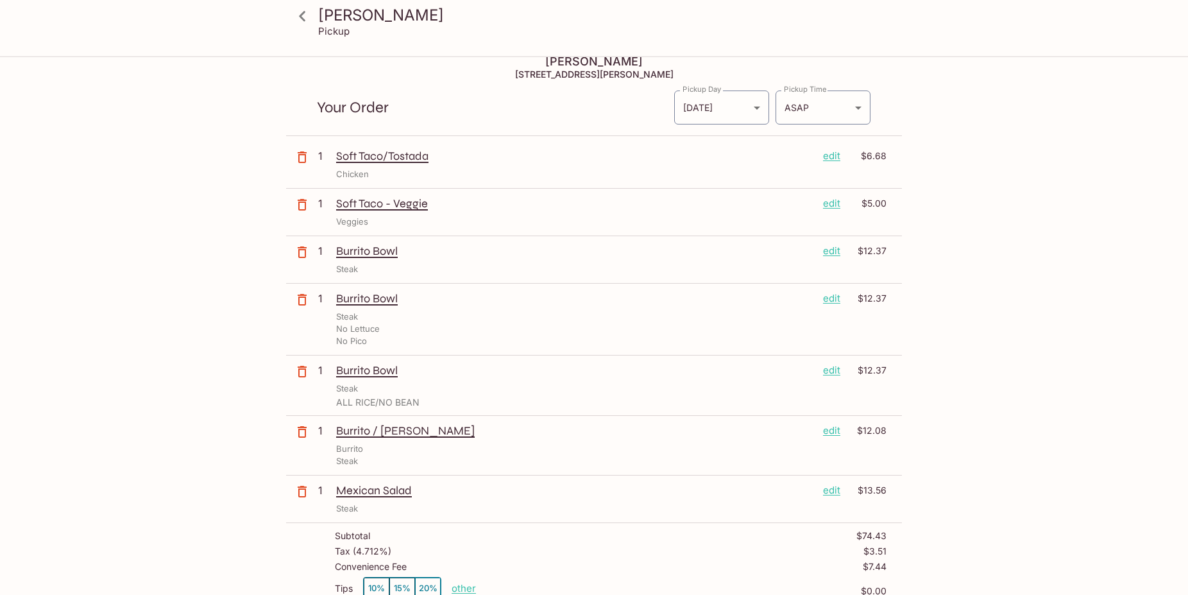
scroll to position [0, 0]
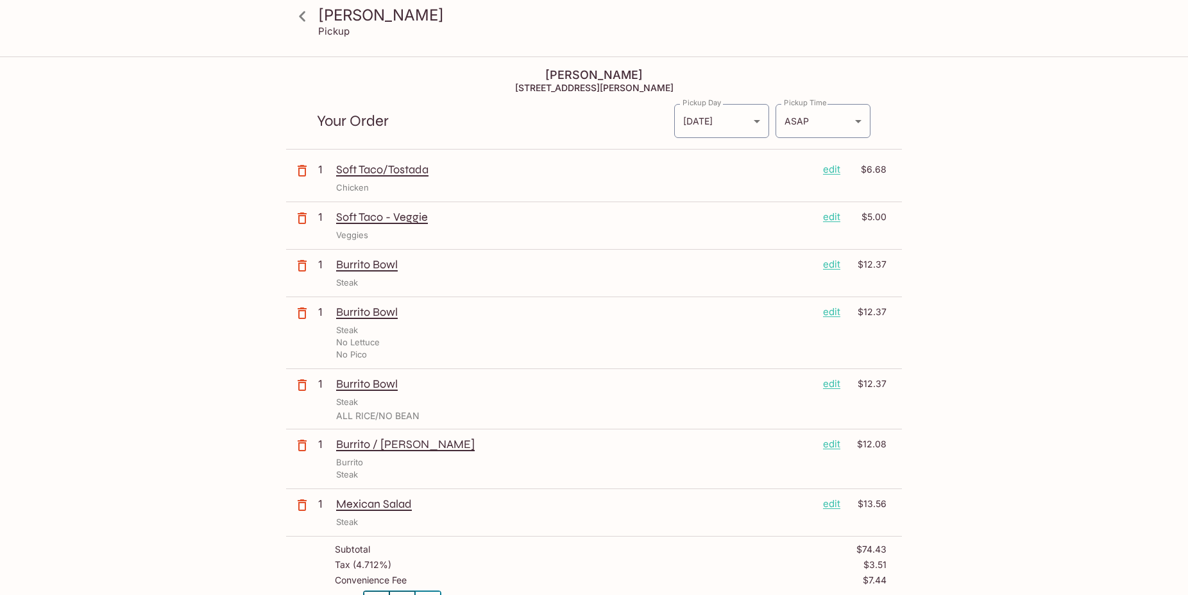
type input "[PERSON_NAME]"
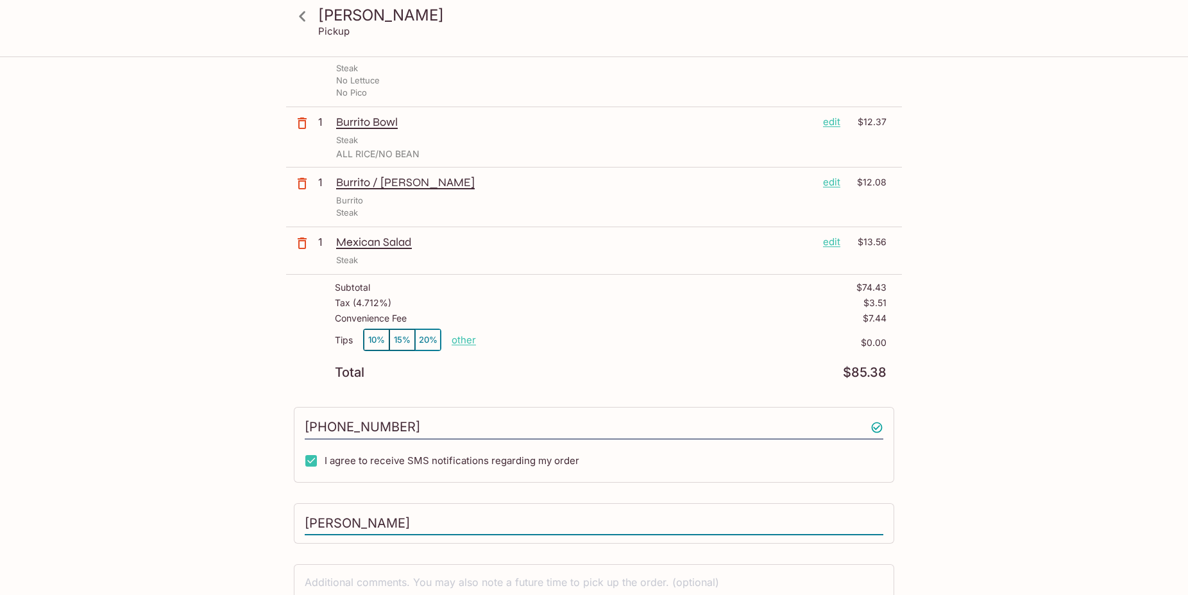
scroll to position [350, 0]
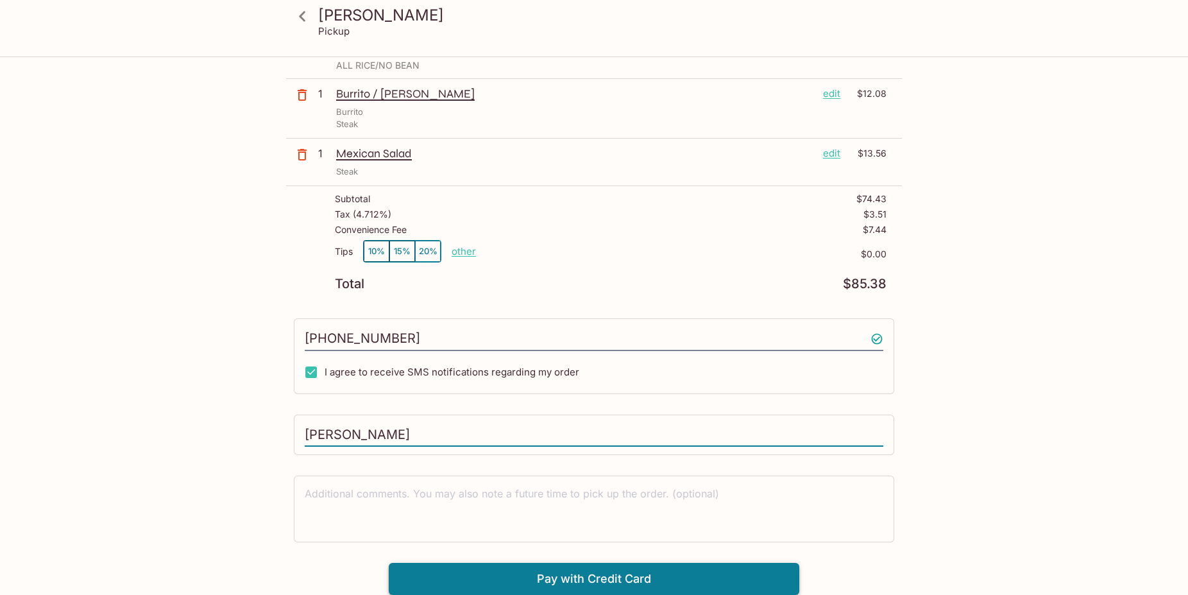
click at [577, 577] on button "Pay with Credit Card" at bounding box center [594, 578] width 410 height 32
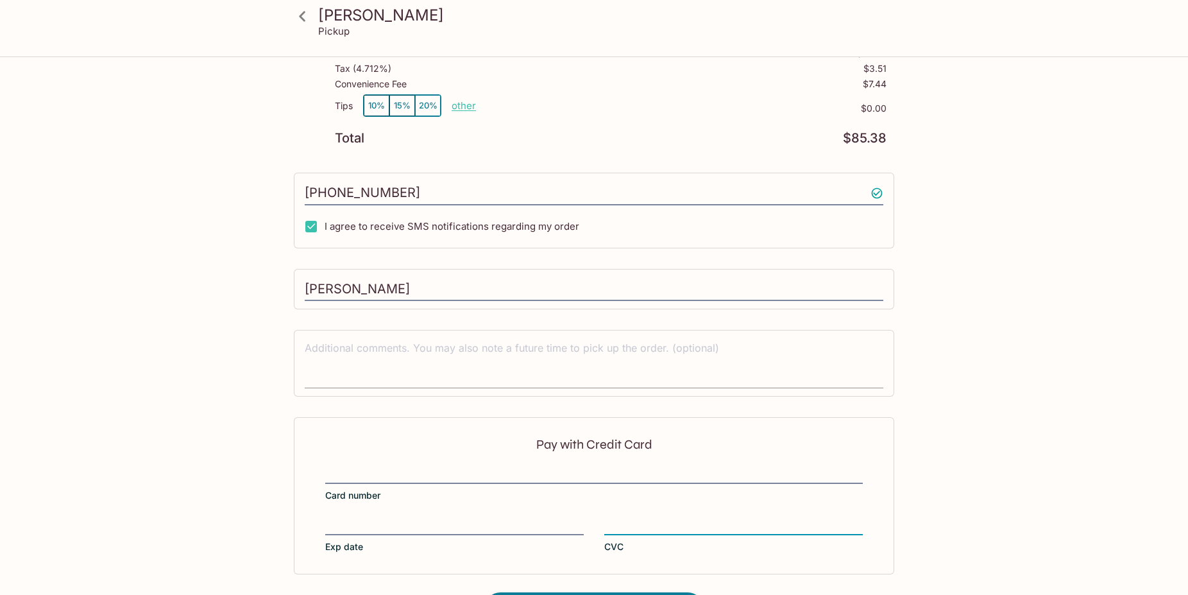
scroll to position [543, 0]
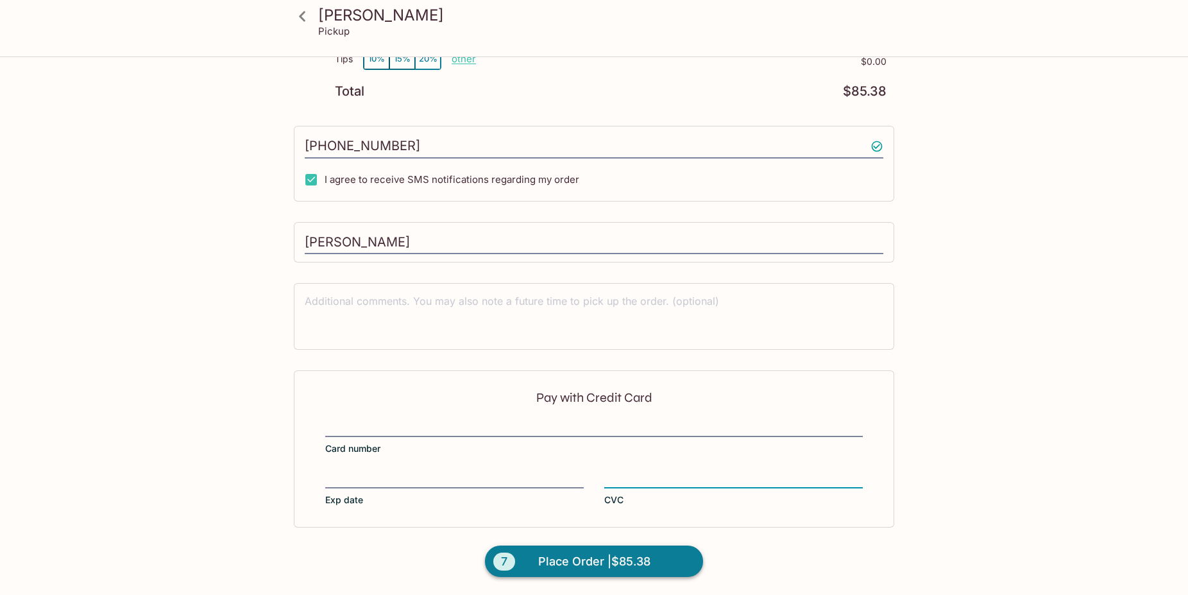
click at [630, 571] on button "7 Place Order | $85.38" at bounding box center [594, 561] width 218 height 32
